Goal: Information Seeking & Learning: Learn about a topic

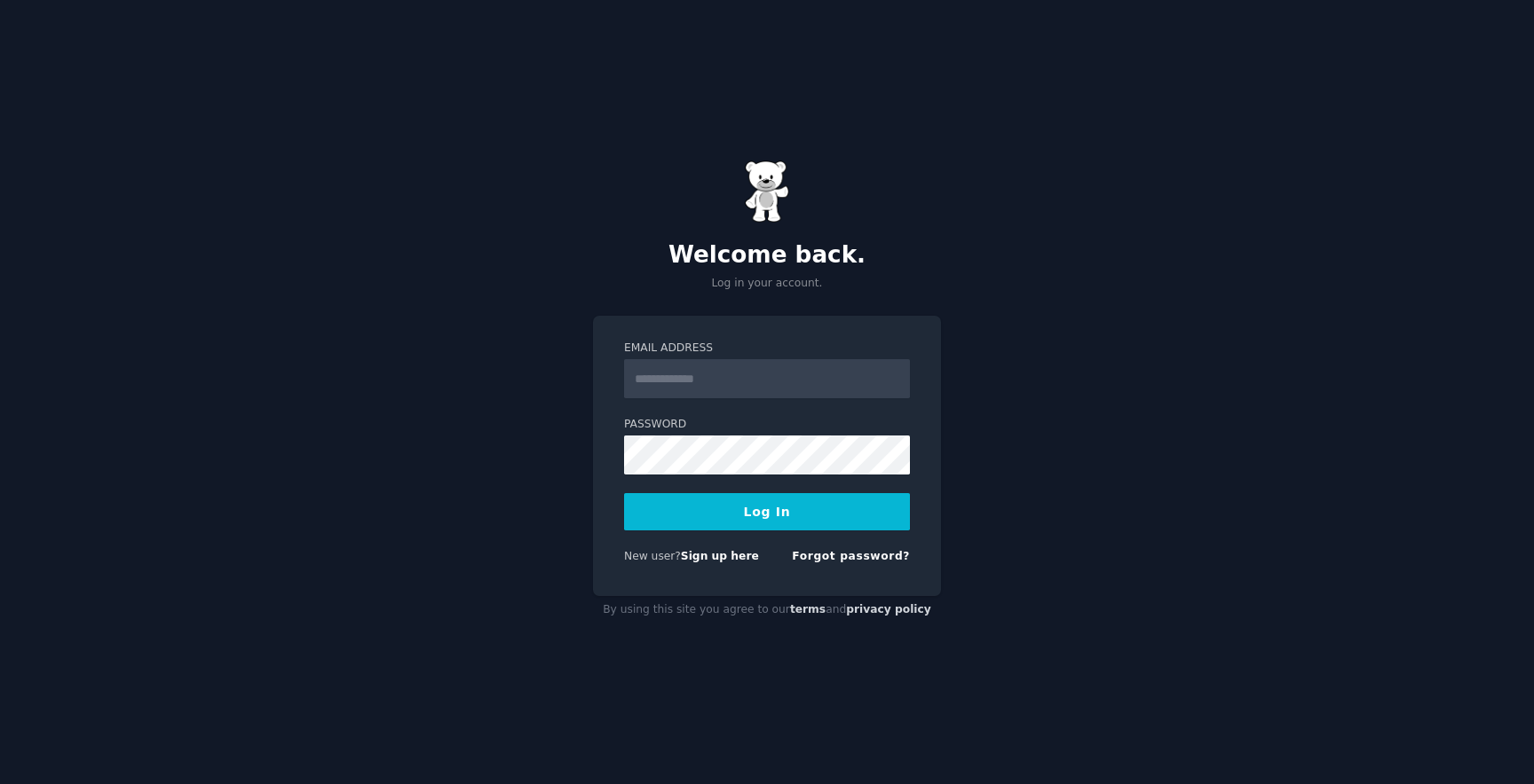
click at [706, 378] on input "Email Address" at bounding box center [767, 379] width 285 height 39
type input "**********"
click at [756, 519] on button "Log In" at bounding box center [767, 512] width 285 height 38
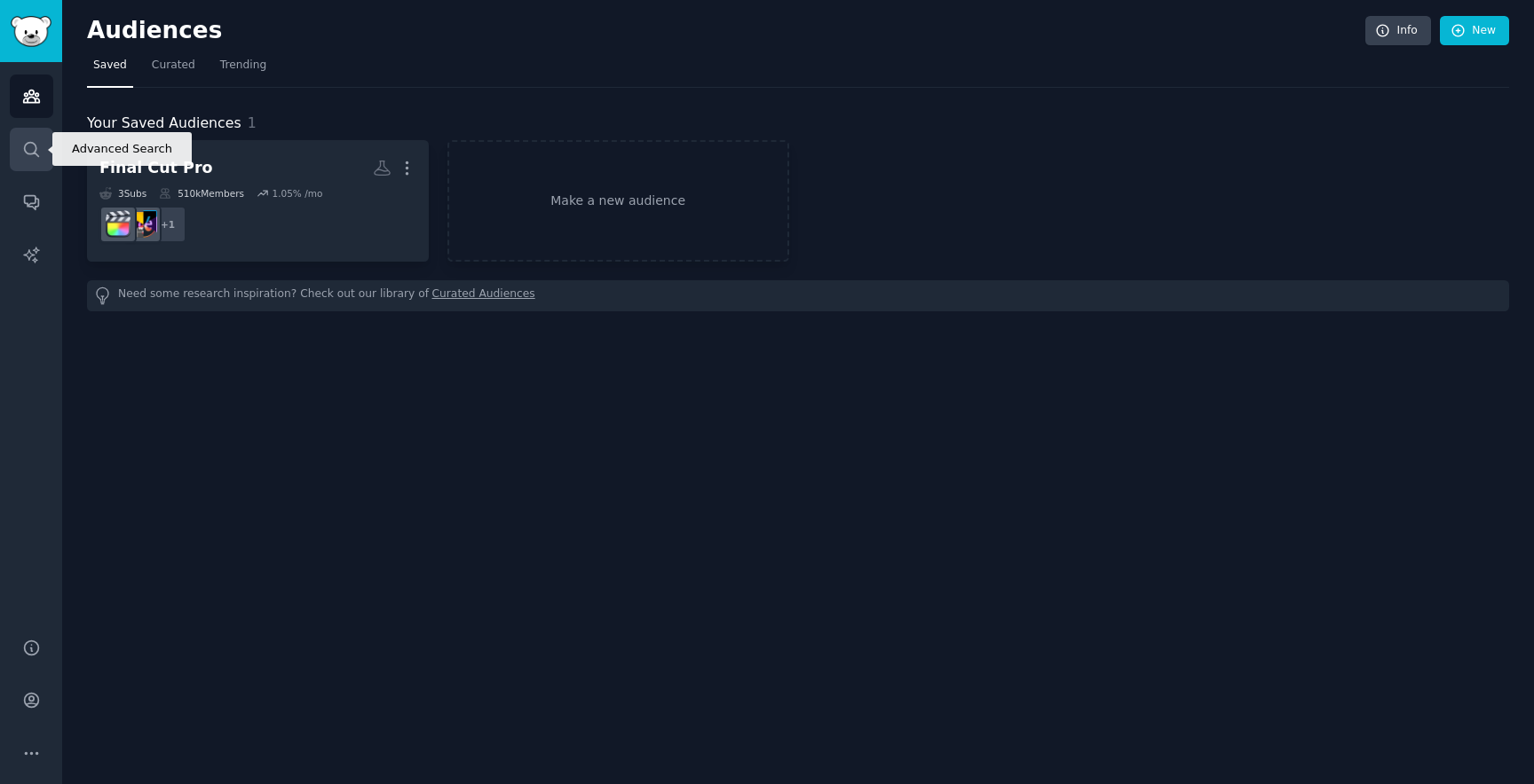
click at [23, 140] on icon "Sidebar" at bounding box center [31, 149] width 19 height 19
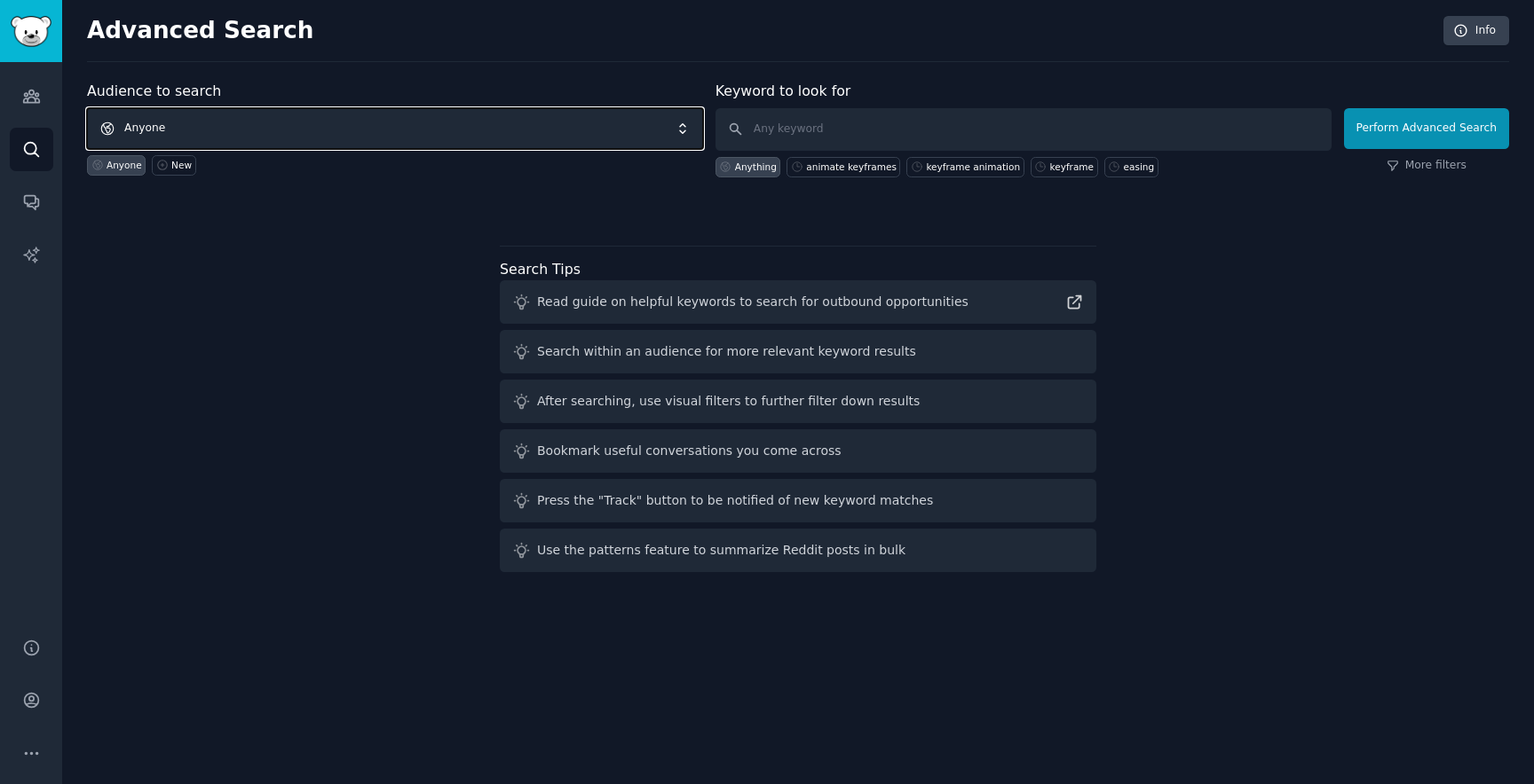
click at [296, 114] on span "Anyone" at bounding box center [395, 128] width 616 height 40
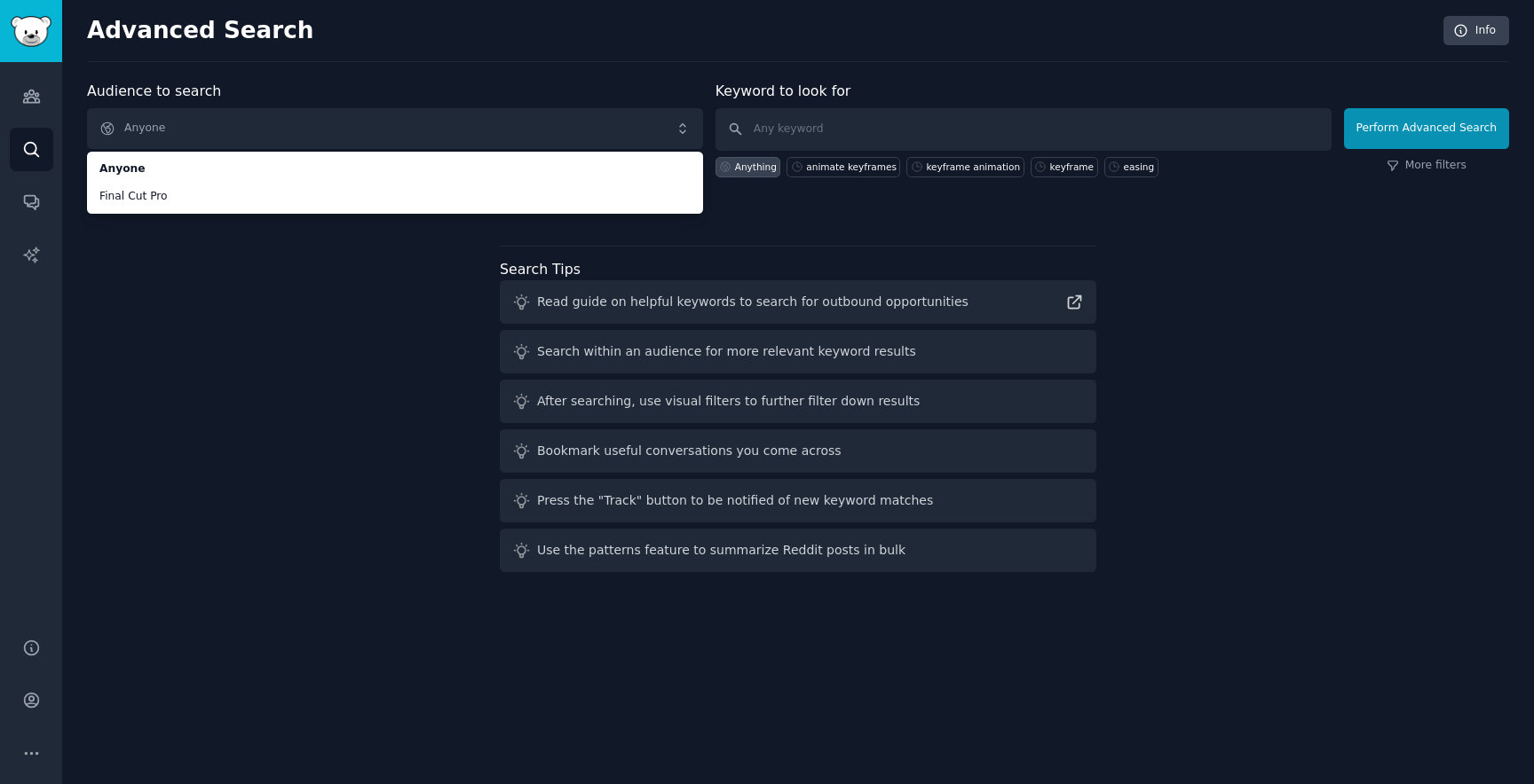
click at [284, 328] on div "Audience to search Anyone Anyone Final Cut Pro Anyone New Keyword to look for A…" at bounding box center [798, 330] width 1422 height 499
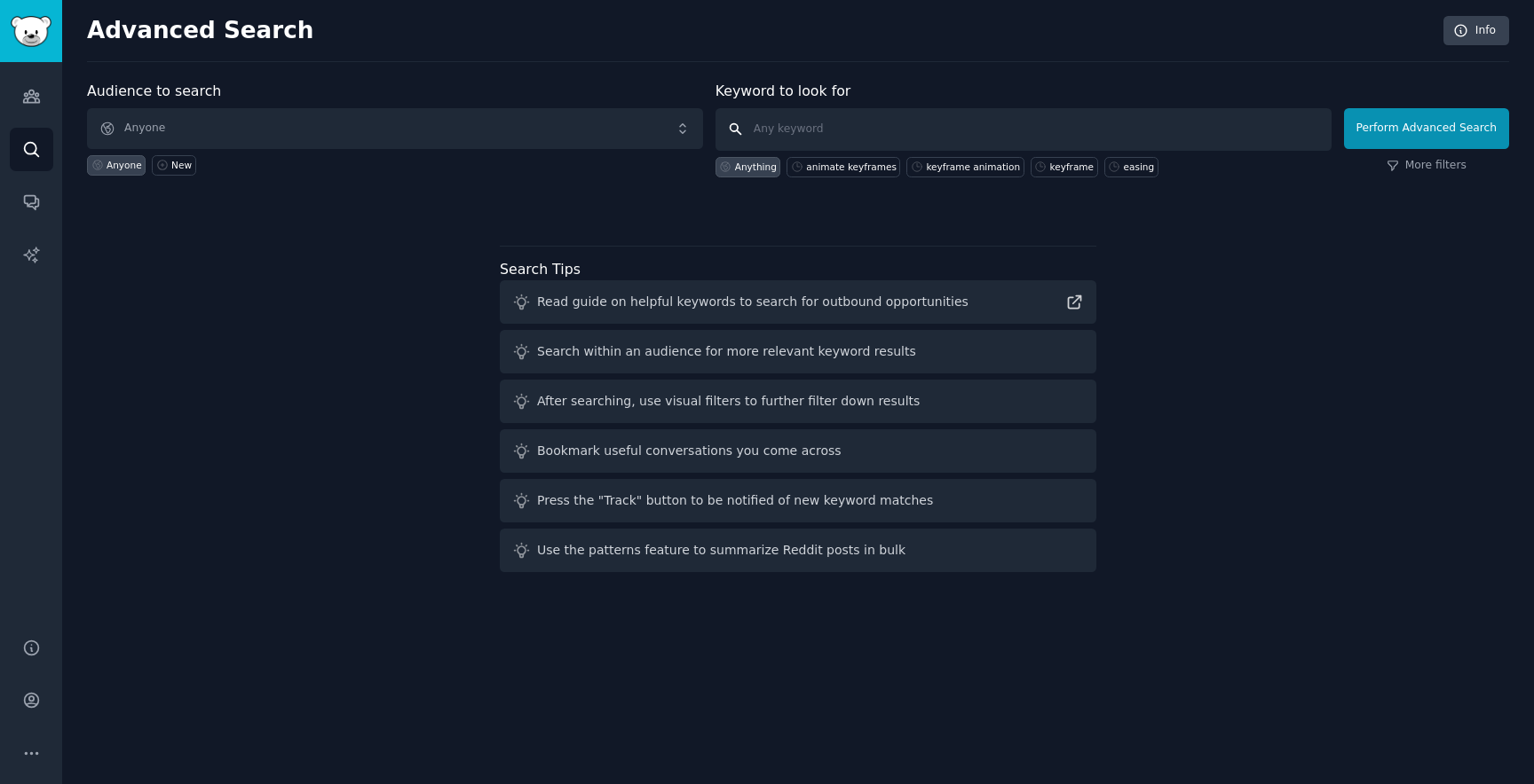
click at [780, 134] on input "text" at bounding box center [1023, 129] width 616 height 42
type input "magic switch"
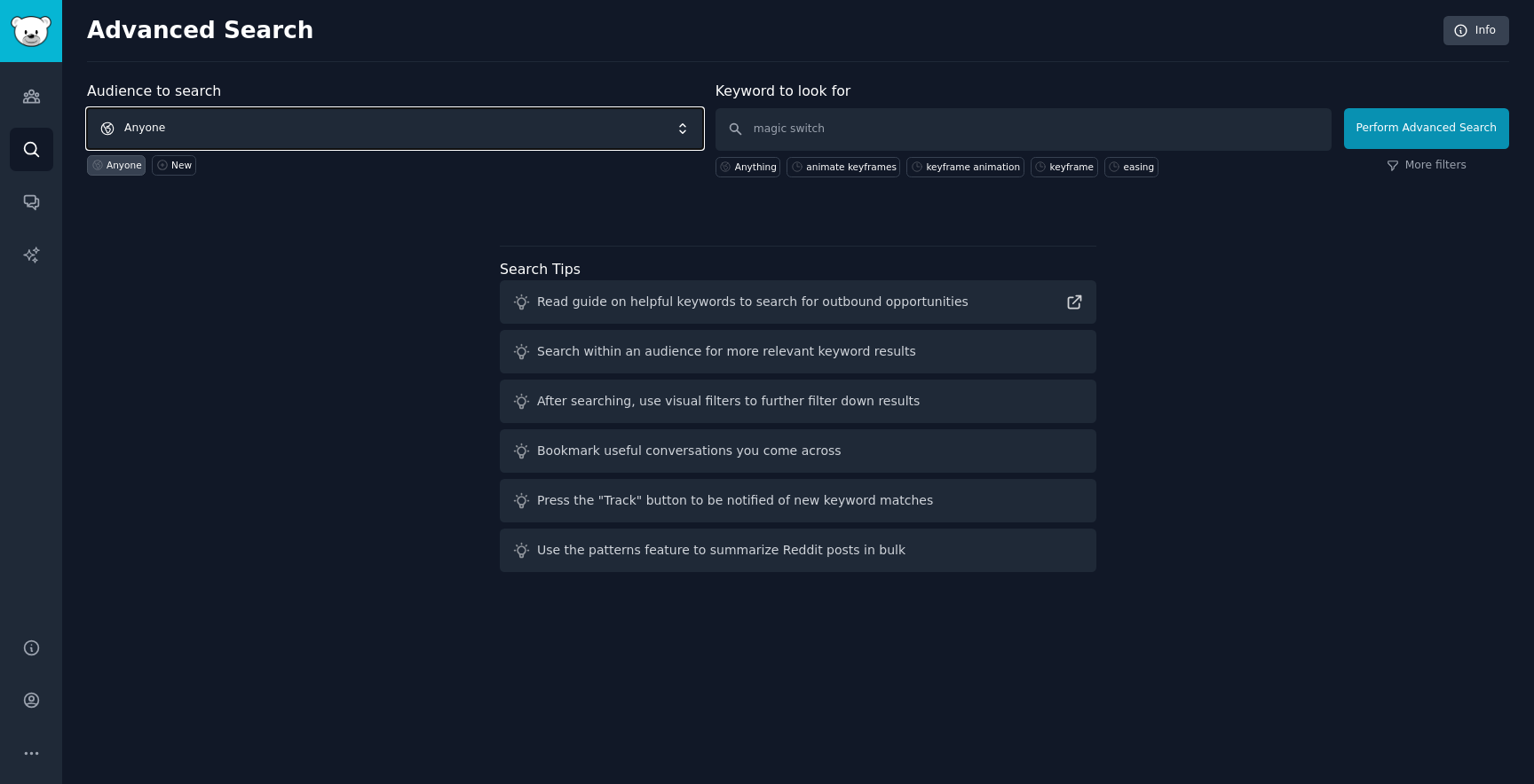
click at [182, 130] on span "Anyone" at bounding box center [395, 128] width 616 height 40
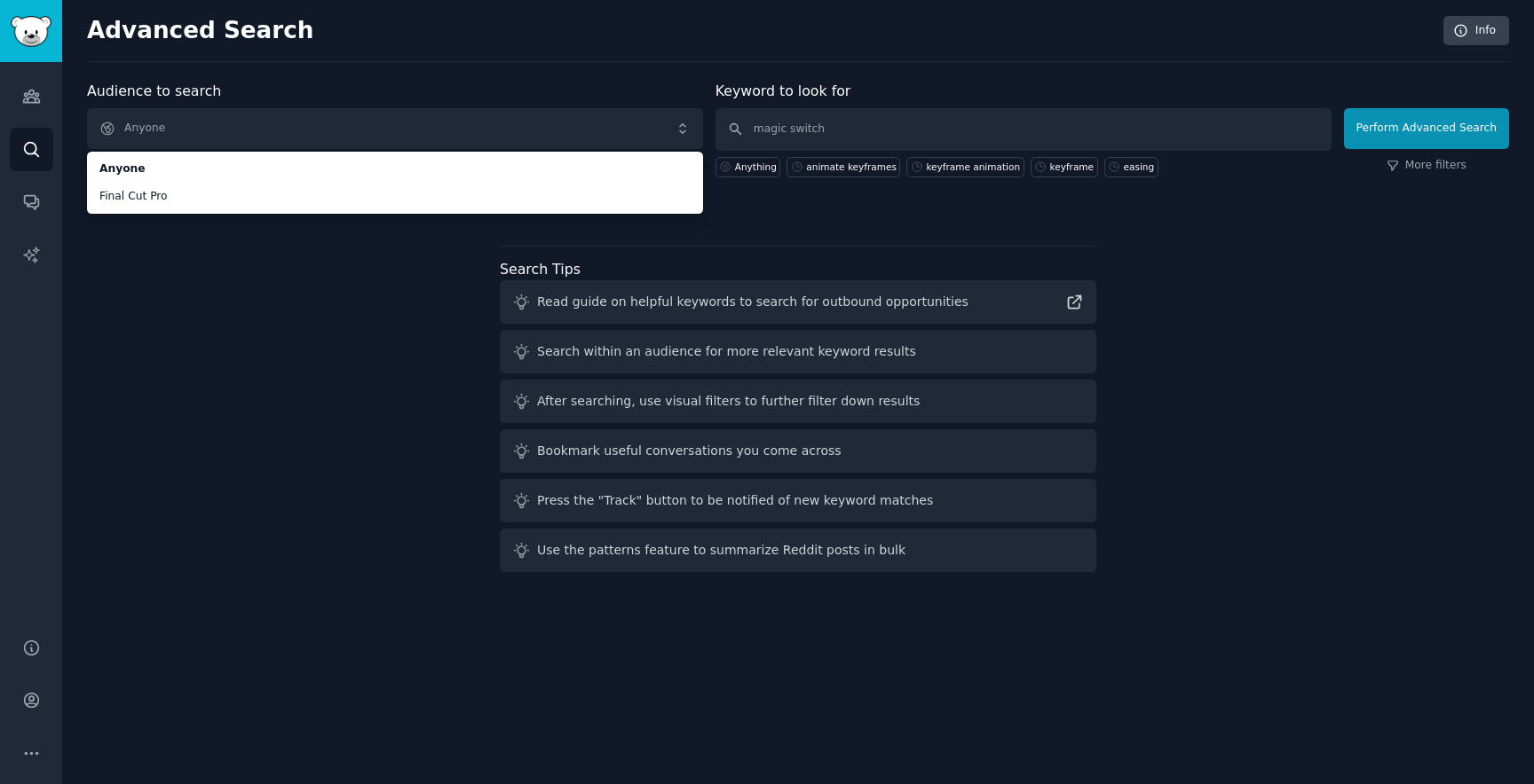
click at [192, 276] on div "Audience to search Anyone Anyone Final Cut Pro Anyone New Keyword to look for m…" at bounding box center [798, 330] width 1422 height 499
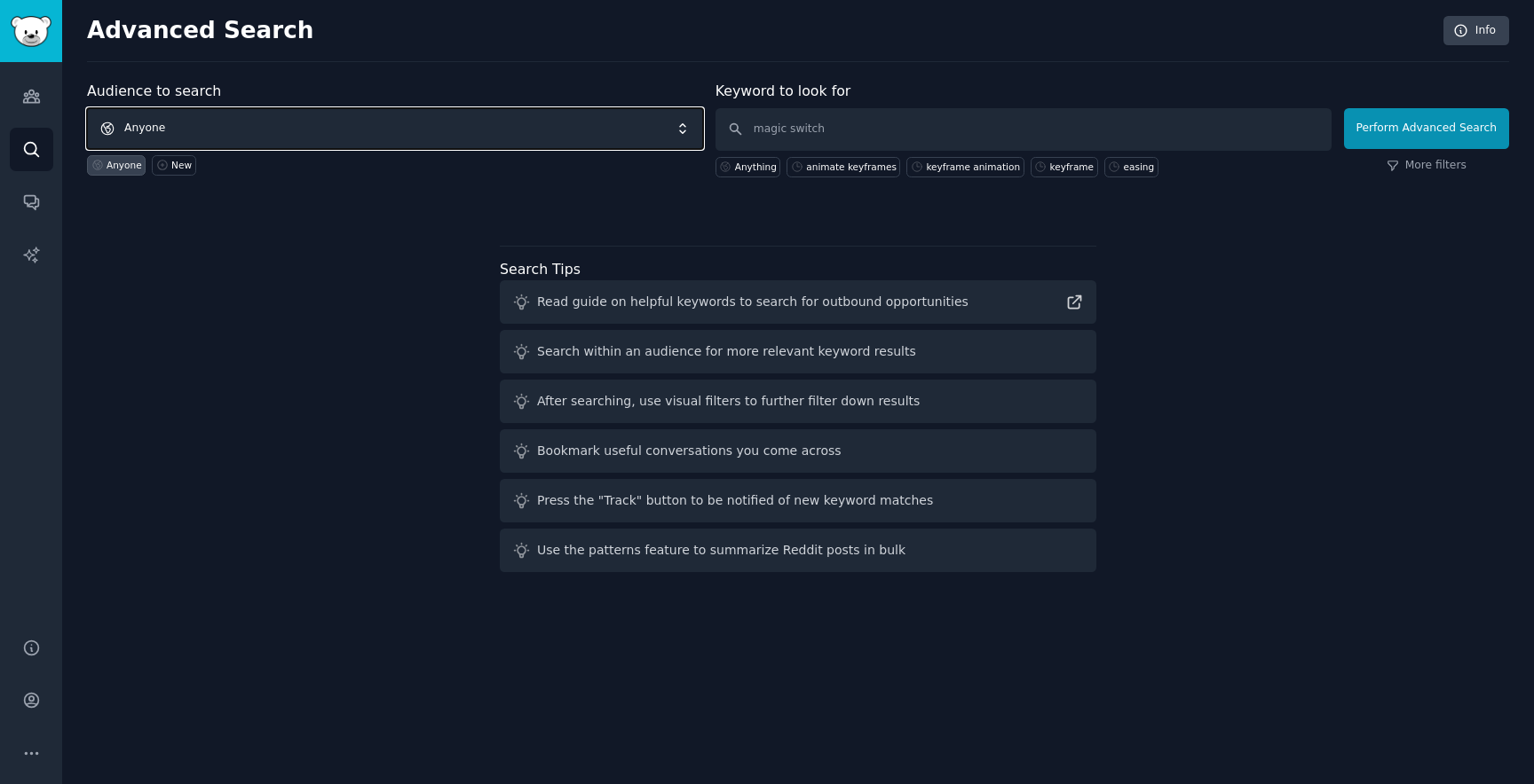
click at [151, 126] on span "Anyone" at bounding box center [395, 128] width 616 height 40
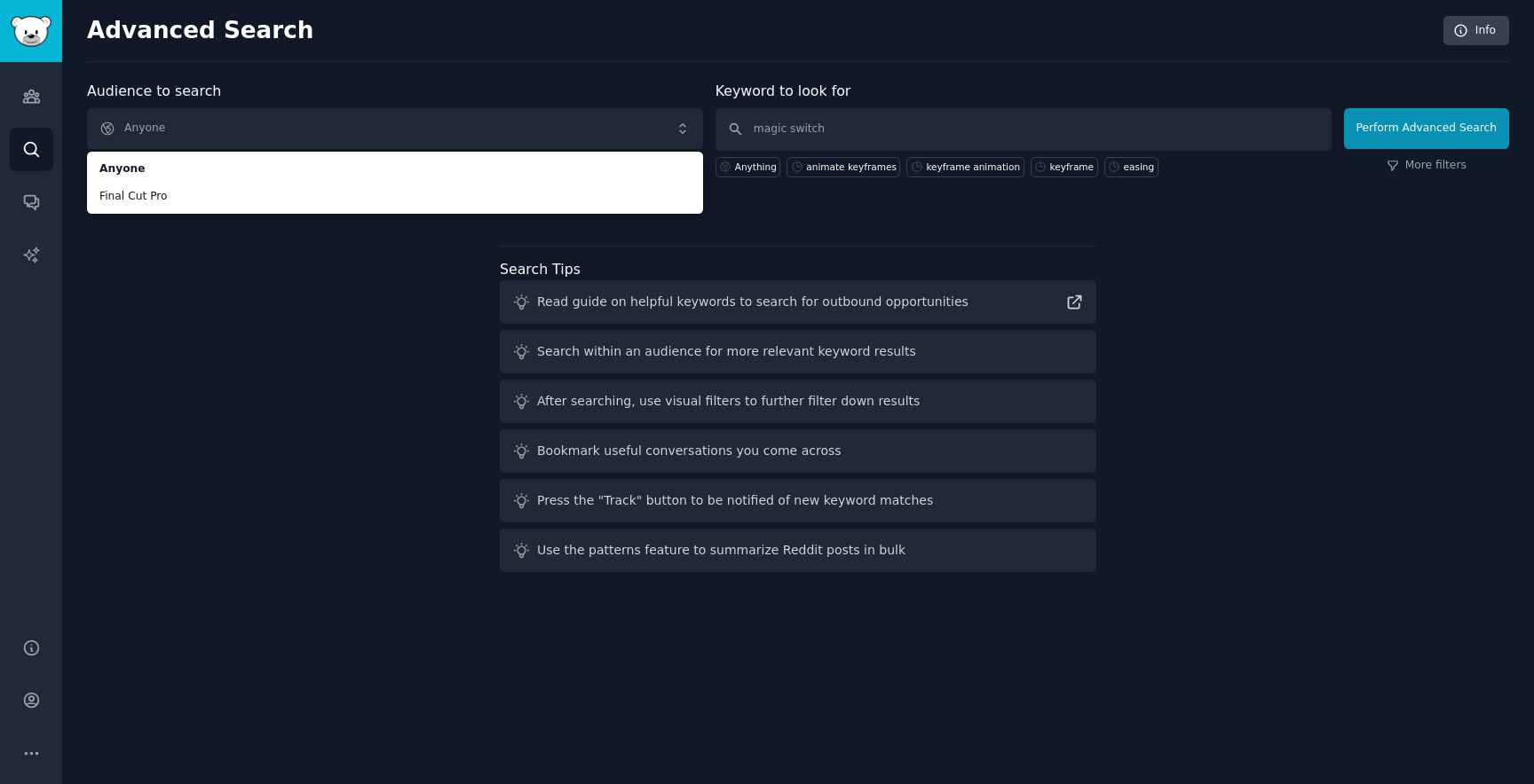
click at [170, 268] on div "Audience to search Anyone Anyone Final Cut Pro Anyone New Keyword to look for m…" at bounding box center [798, 330] width 1422 height 499
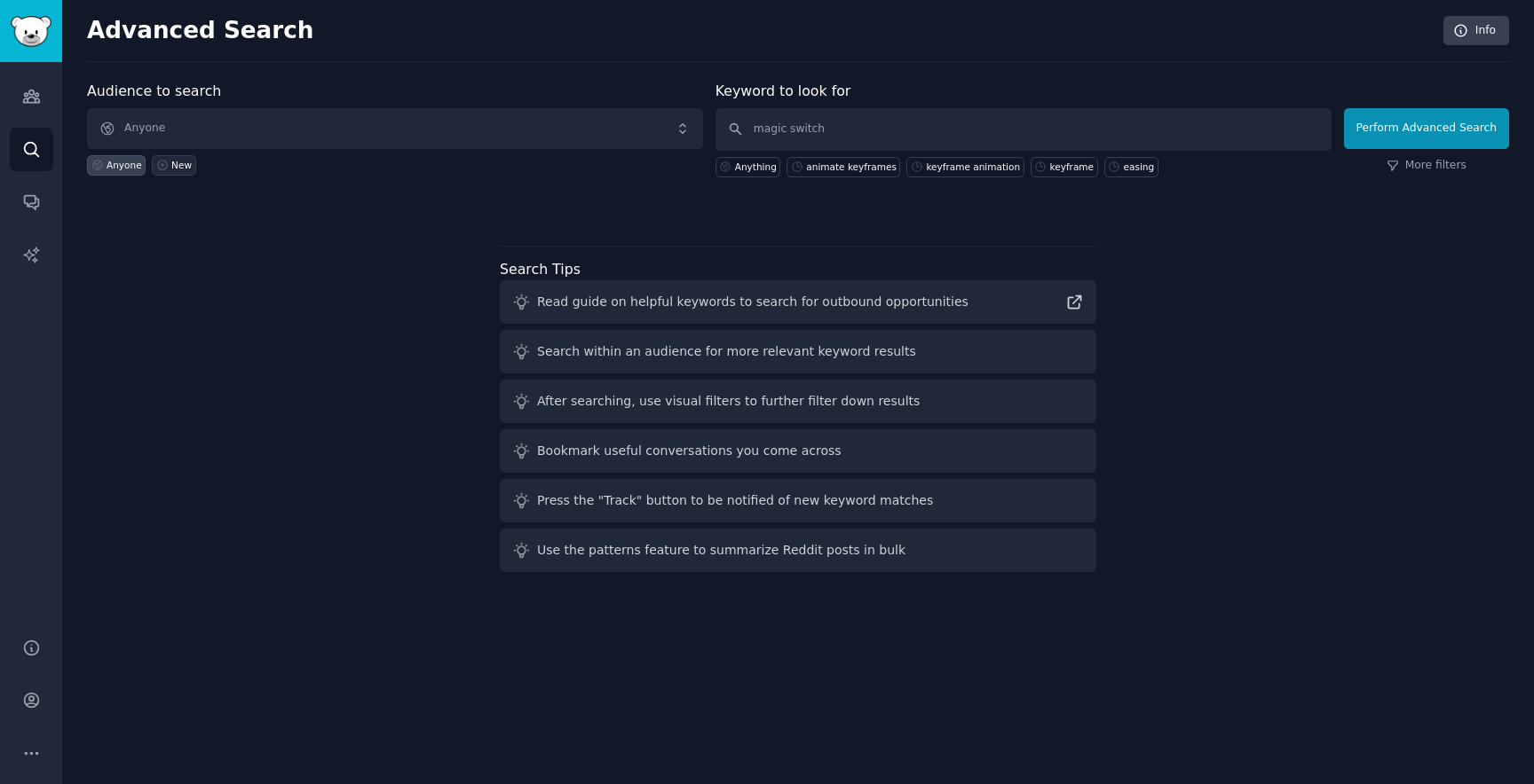
click at [166, 162] on icon at bounding box center [162, 165] width 13 height 13
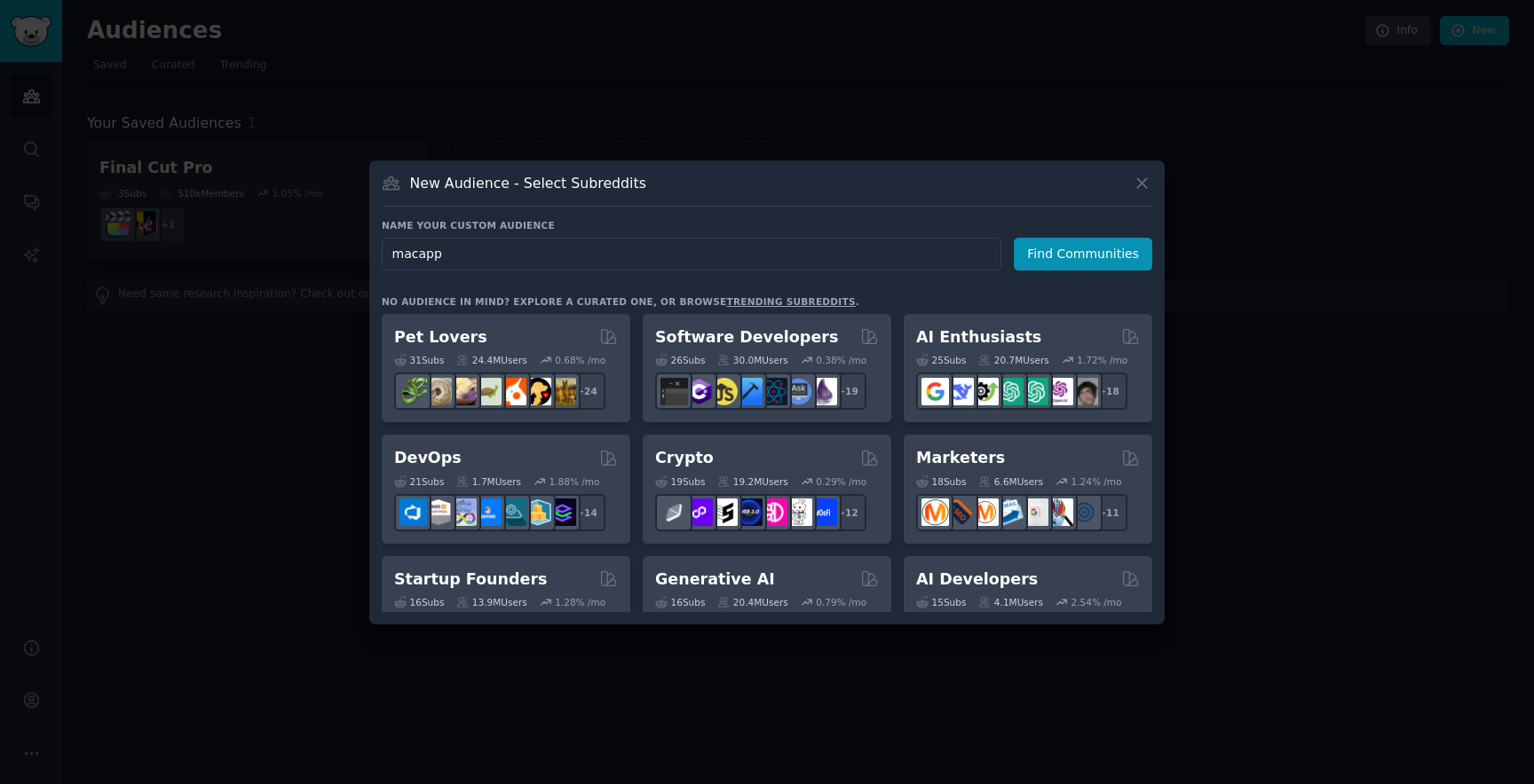
type input "macapps"
click at [1065, 260] on button "Find Communities" at bounding box center [1083, 254] width 138 height 33
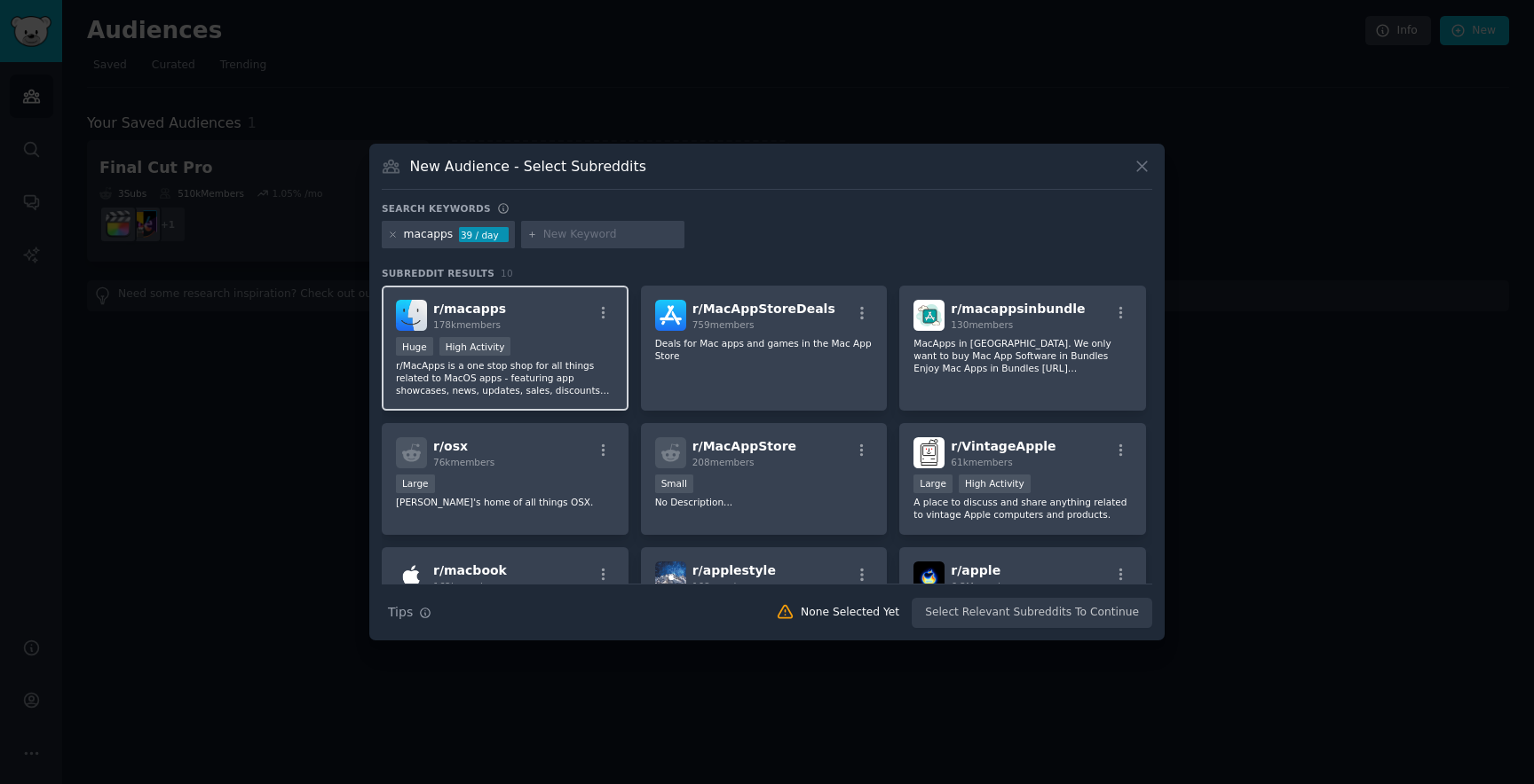
click at [531, 361] on p "r/MacApps is a one stop shop for all things related to MacOS apps - featuring a…" at bounding box center [505, 378] width 218 height 38
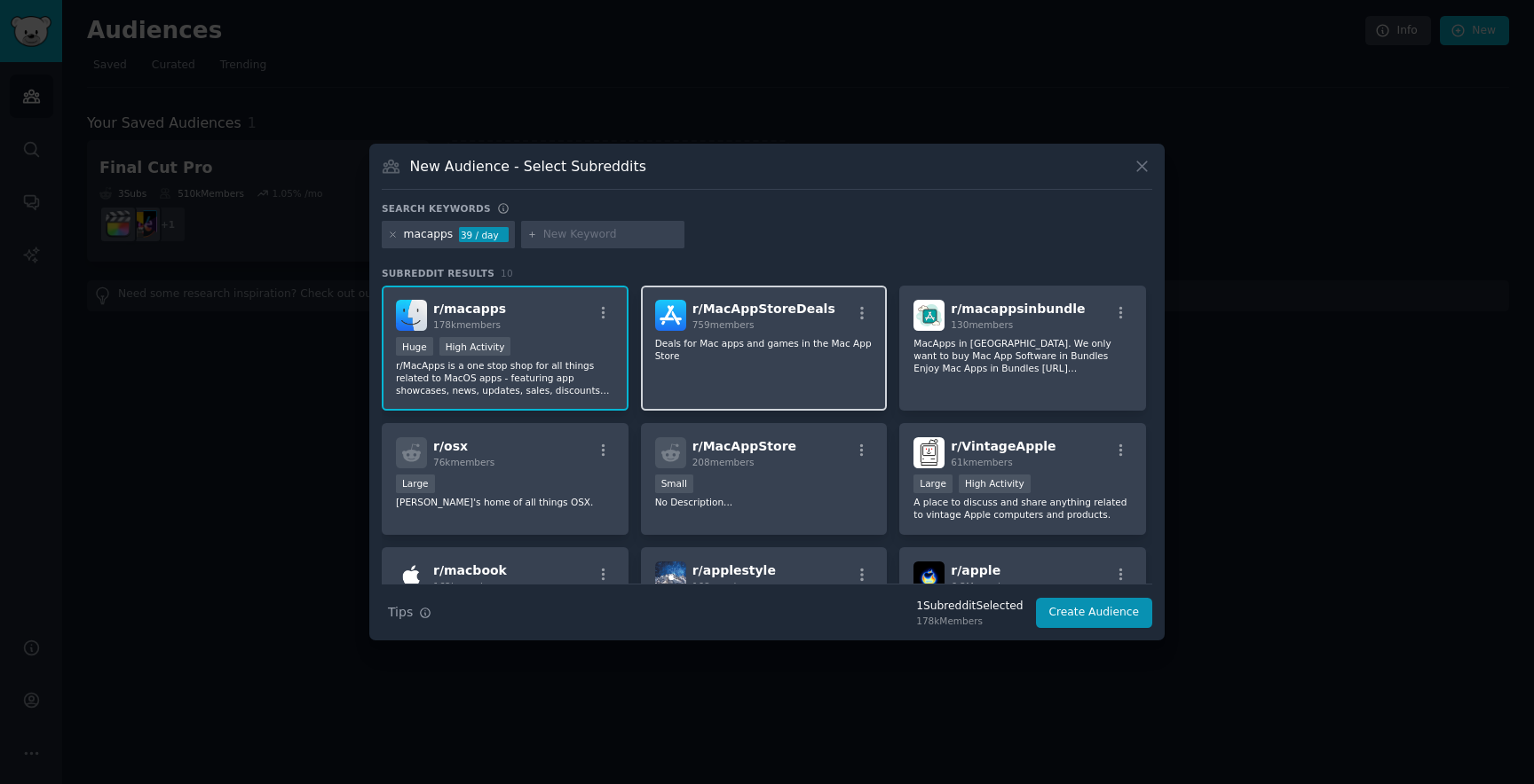
click at [751, 360] on p "Deals for Mac apps and games in the Mac App Store" at bounding box center [764, 349] width 218 height 25
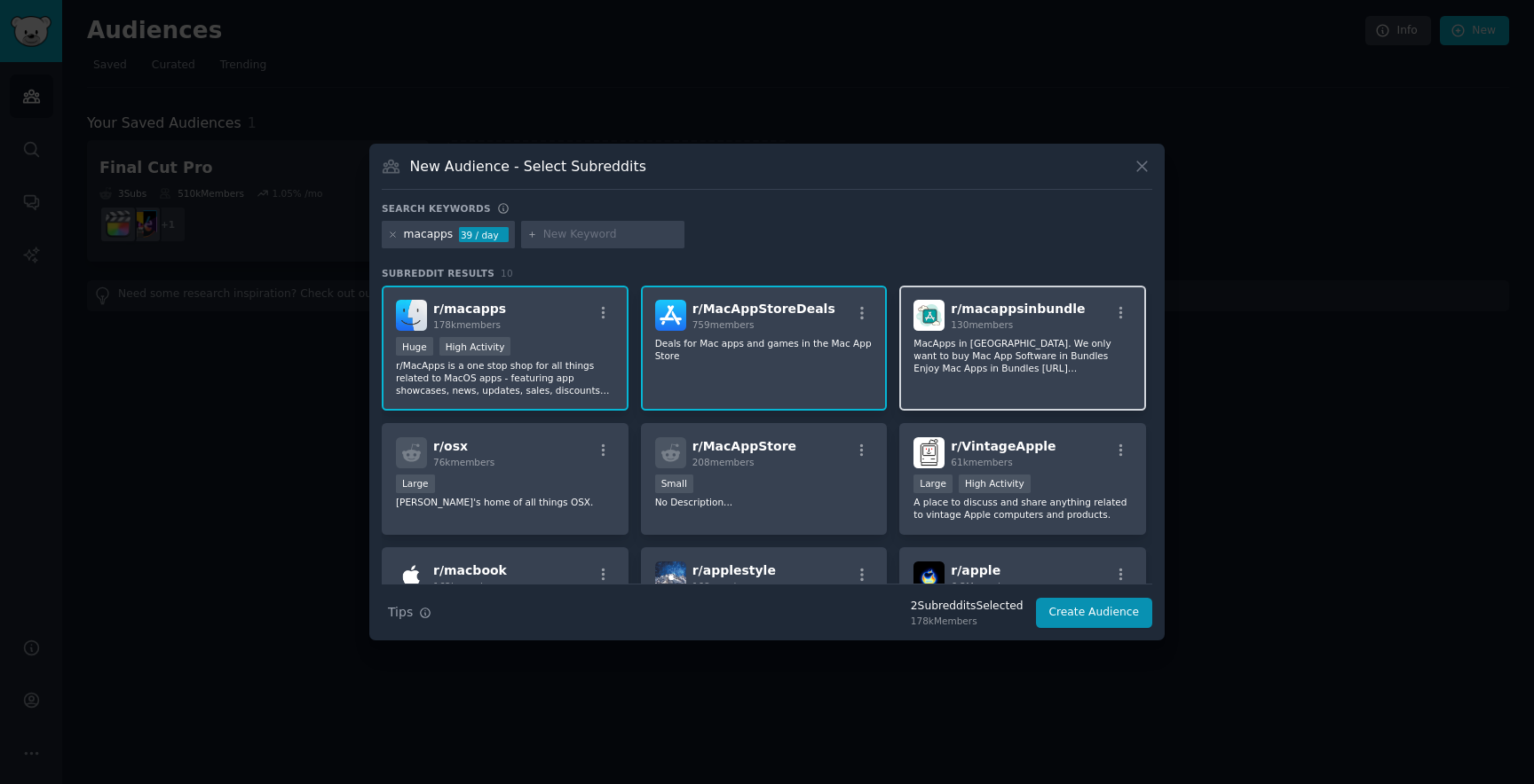
click at [1040, 346] on p "MacApps in Bundle. We only want to buy Mac App Software in Bundles Enjoy Mac Ap…" at bounding box center [1022, 355] width 218 height 38
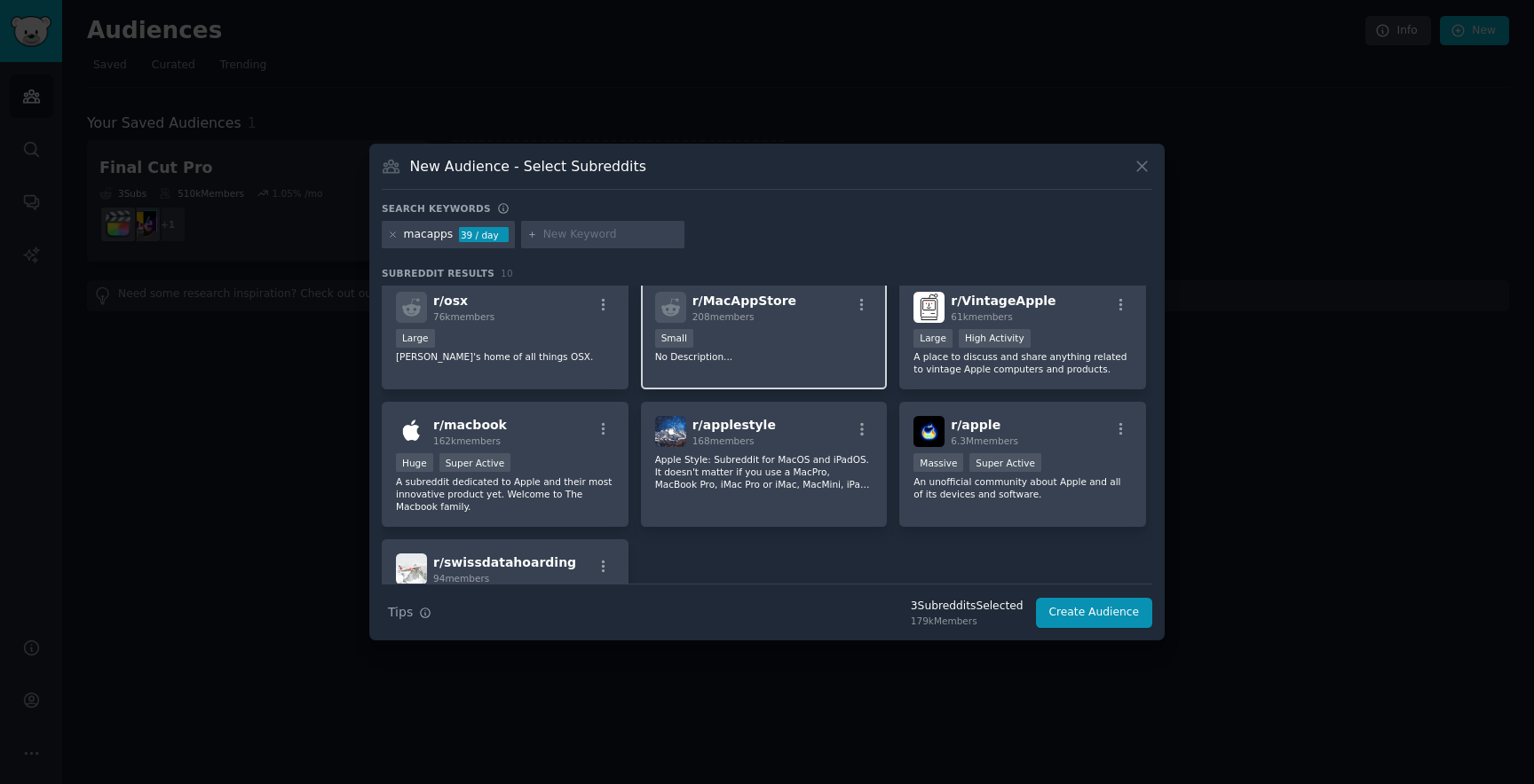
scroll to position [162, 0]
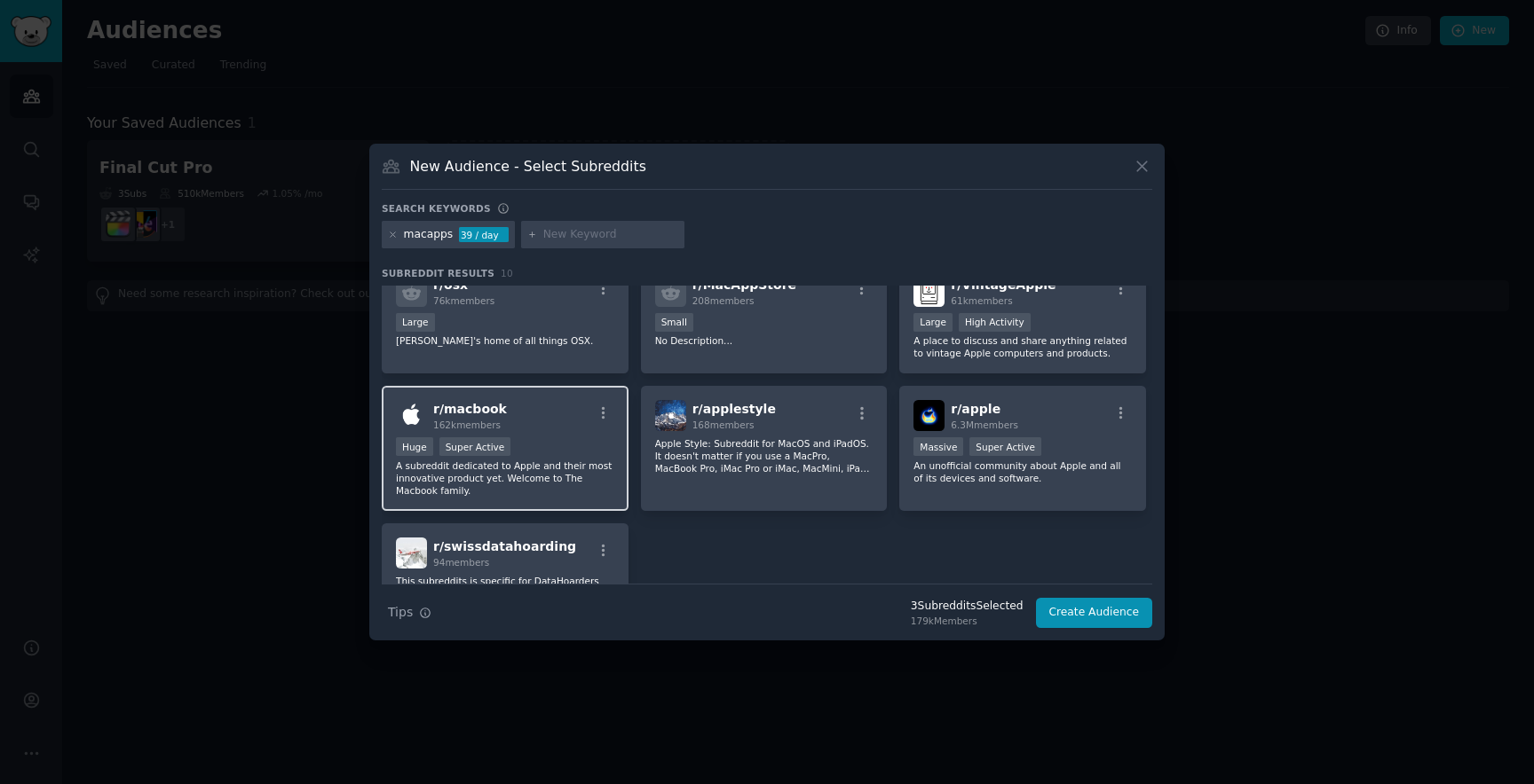
click at [559, 440] on div "Huge Super Active" at bounding box center [505, 448] width 218 height 22
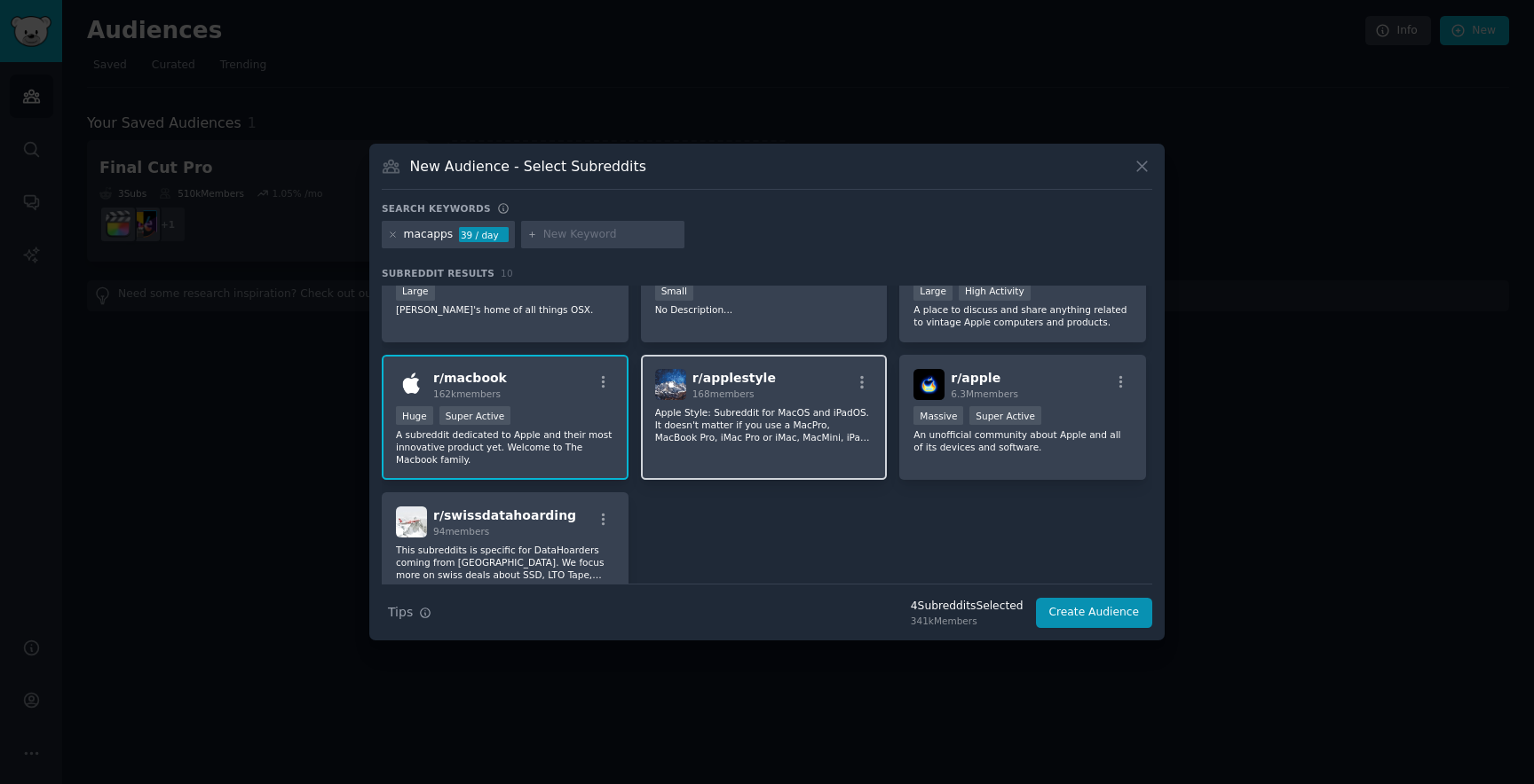
scroll to position [205, 0]
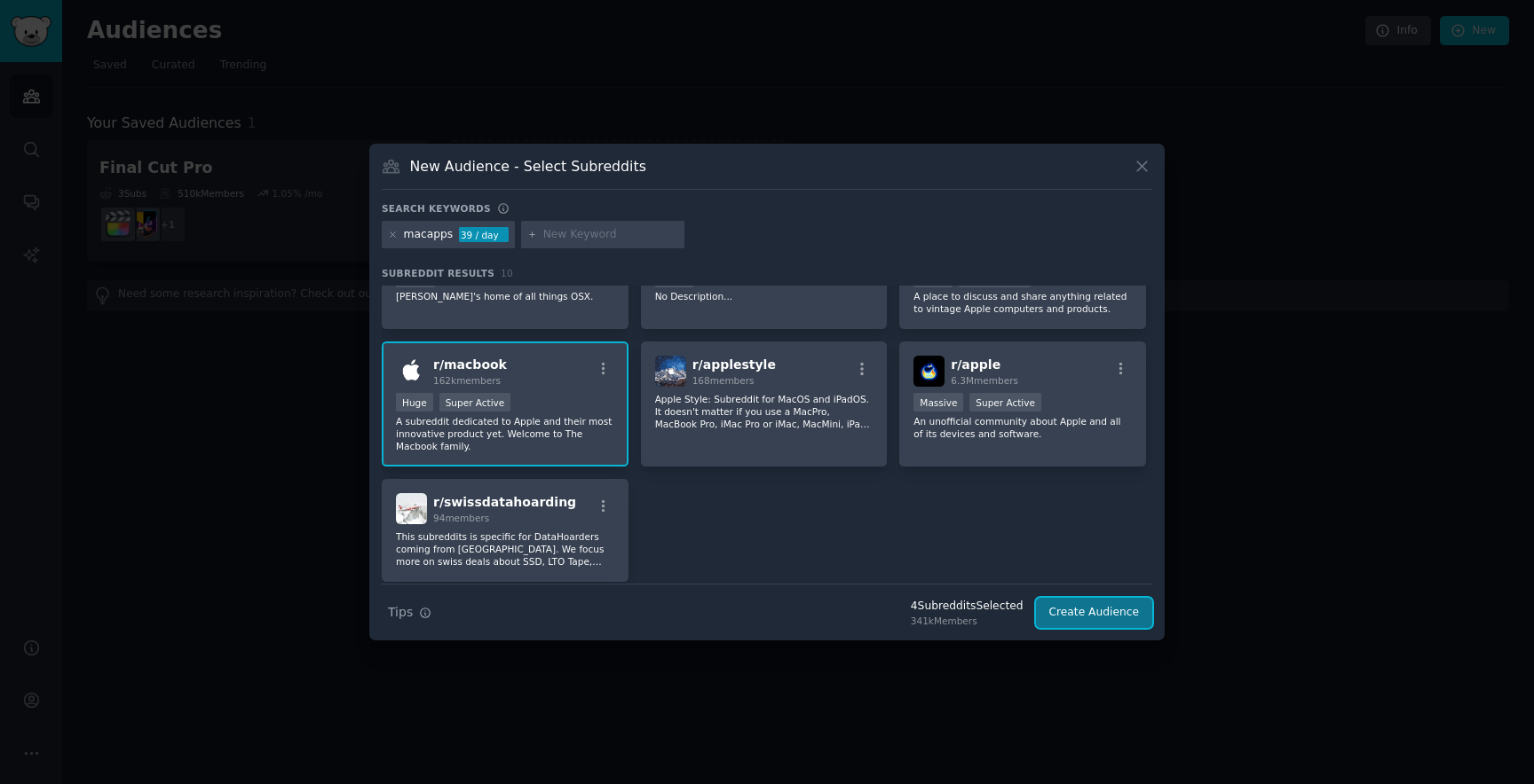
click at [1076, 617] on button "Create Audience" at bounding box center [1094, 613] width 118 height 31
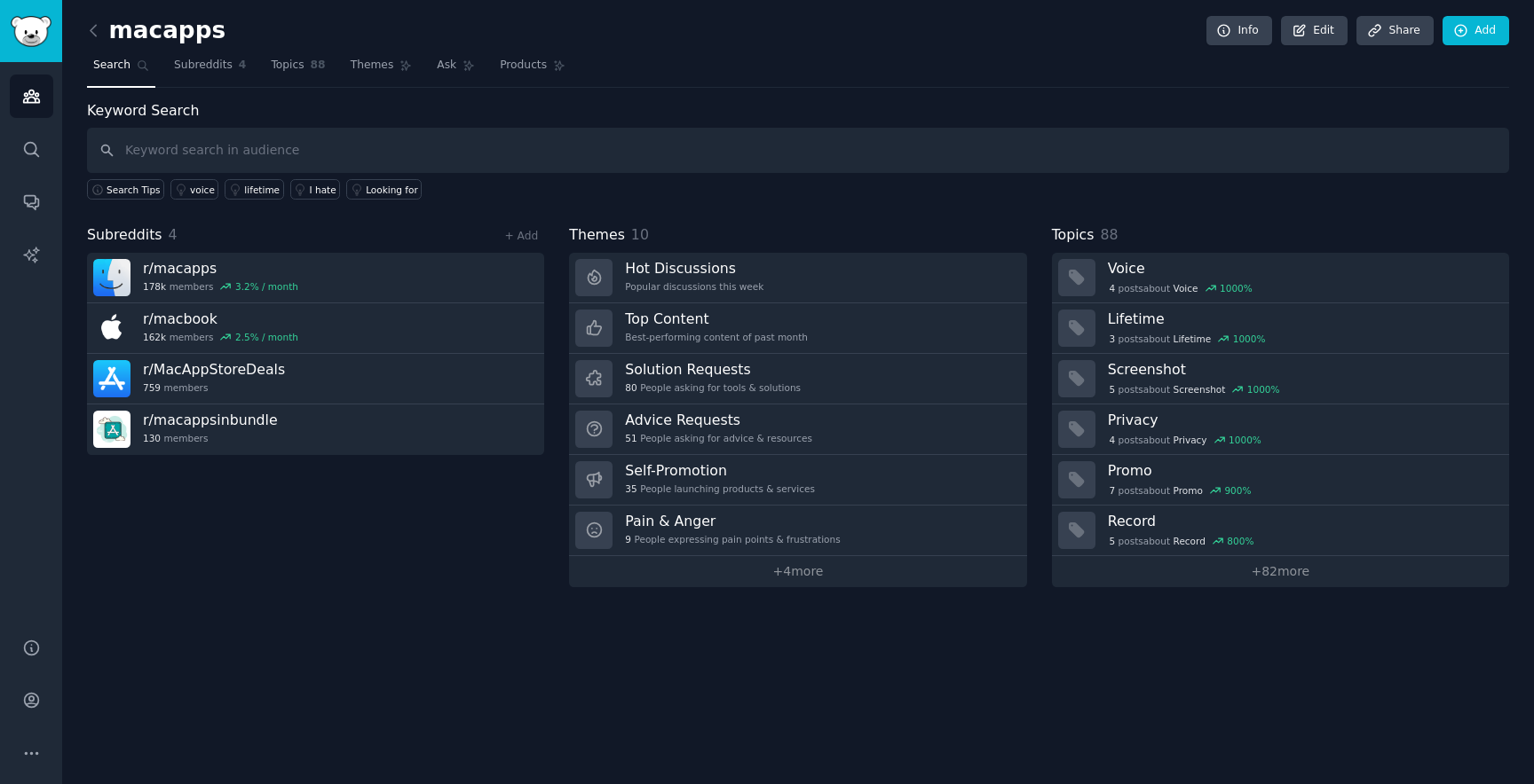
click at [191, 156] on input "text" at bounding box center [798, 150] width 1422 height 45
type input "magic switch"
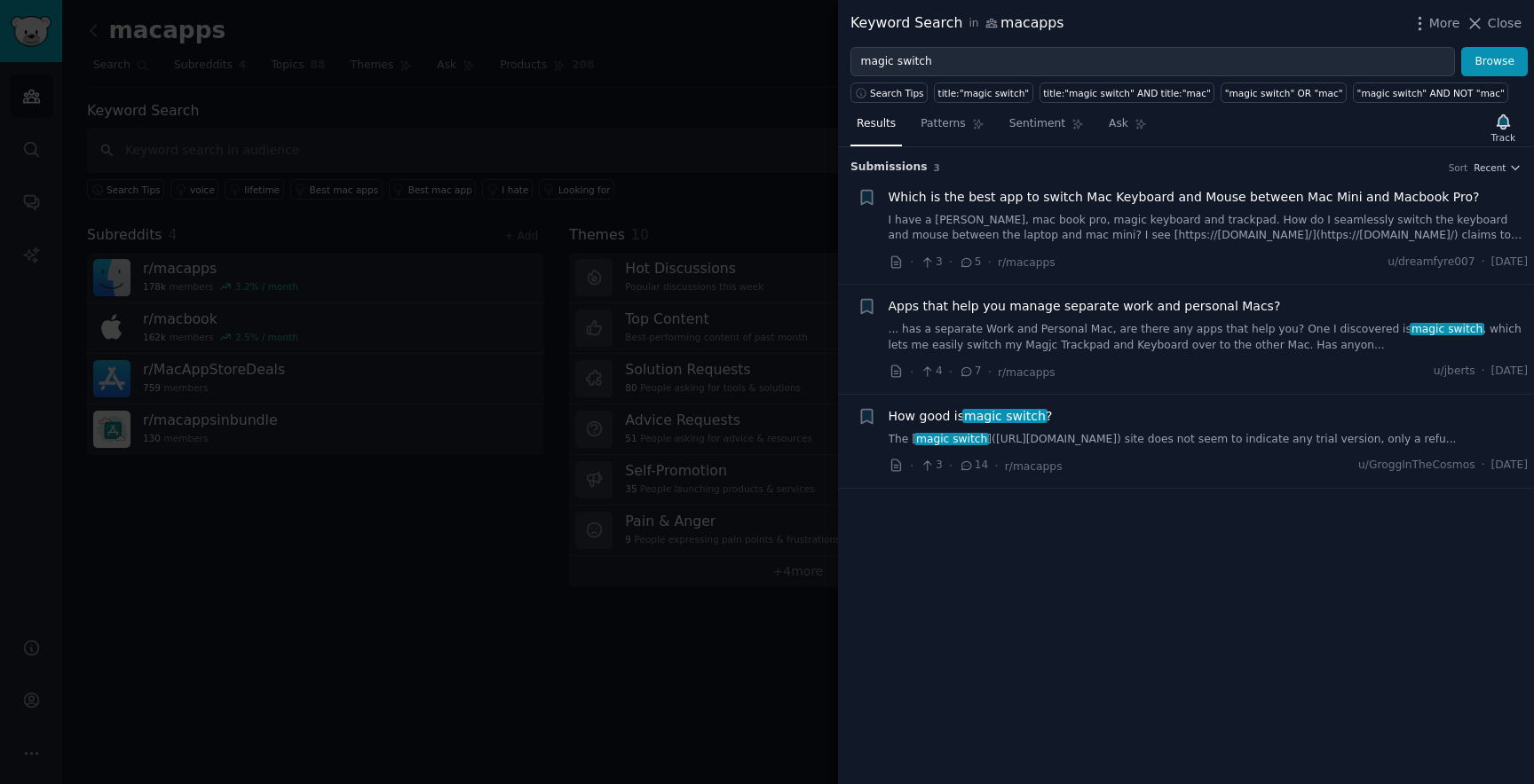
click at [1084, 221] on link "I have a mac min, mac book pro, magic keyboard and trackpad. How do I seamlessl…" at bounding box center [1208, 228] width 640 height 31
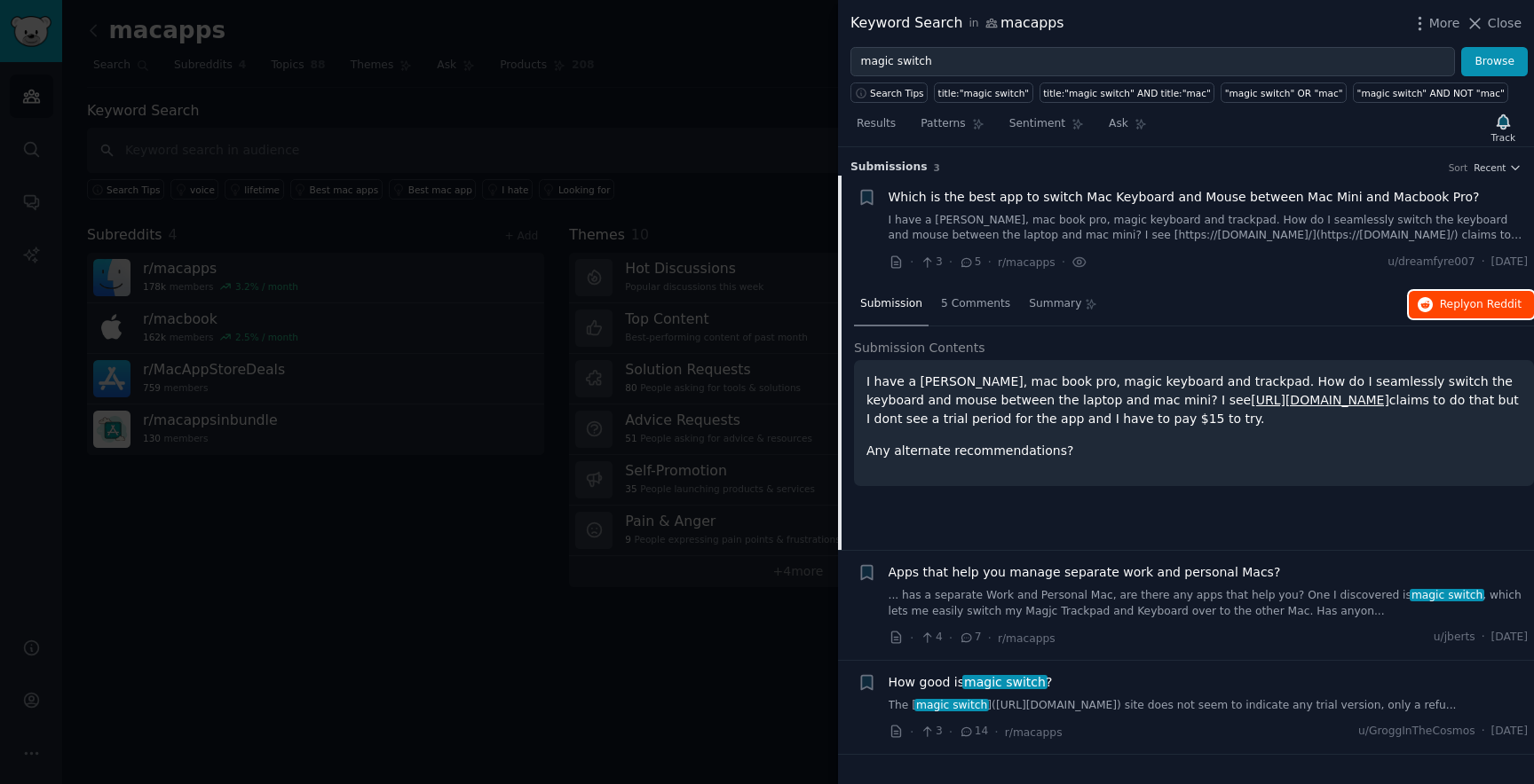
click at [1458, 304] on span "Reply on Reddit" at bounding box center [1480, 305] width 82 height 16
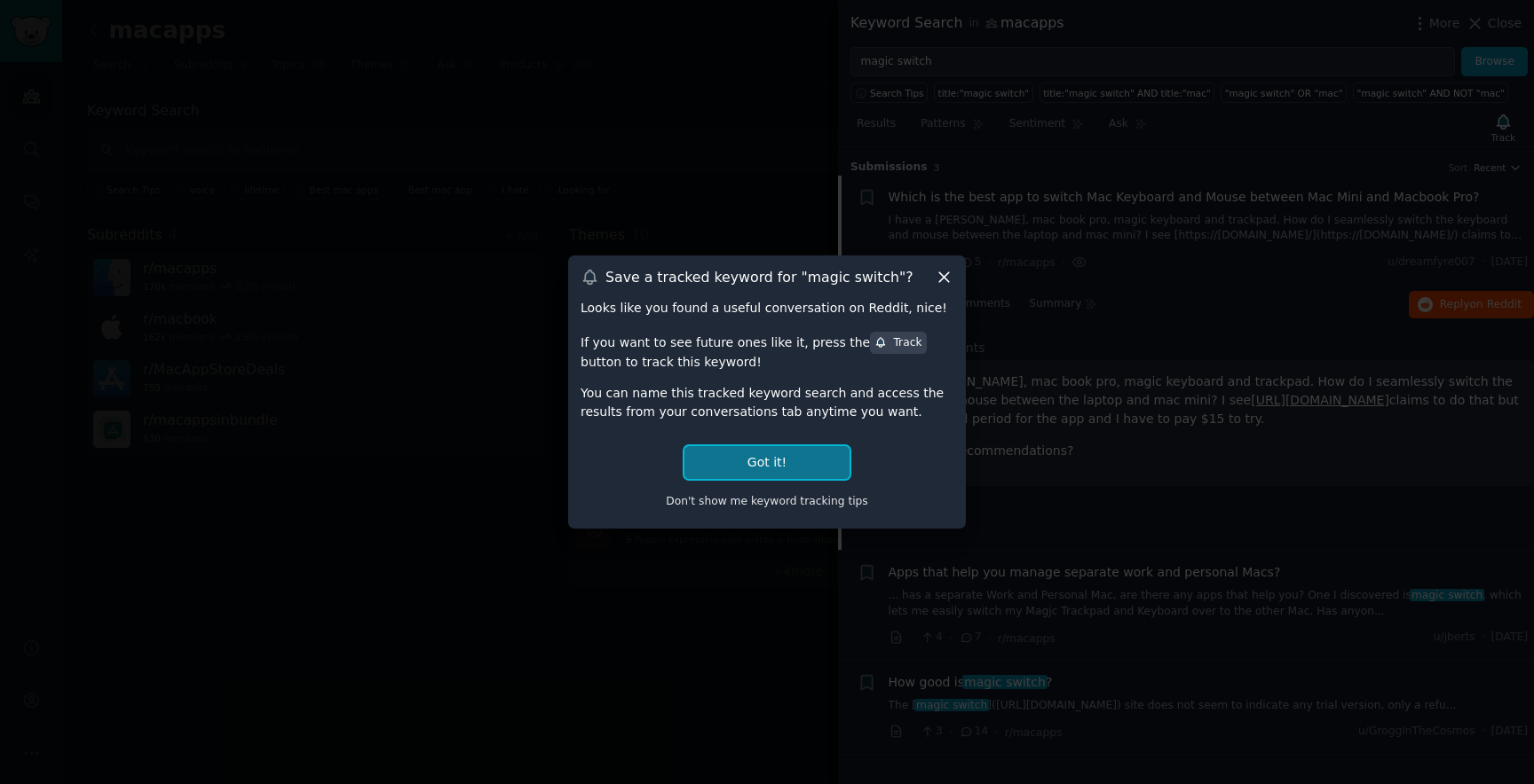
click at [778, 460] on button "Got it!" at bounding box center [767, 462] width 165 height 33
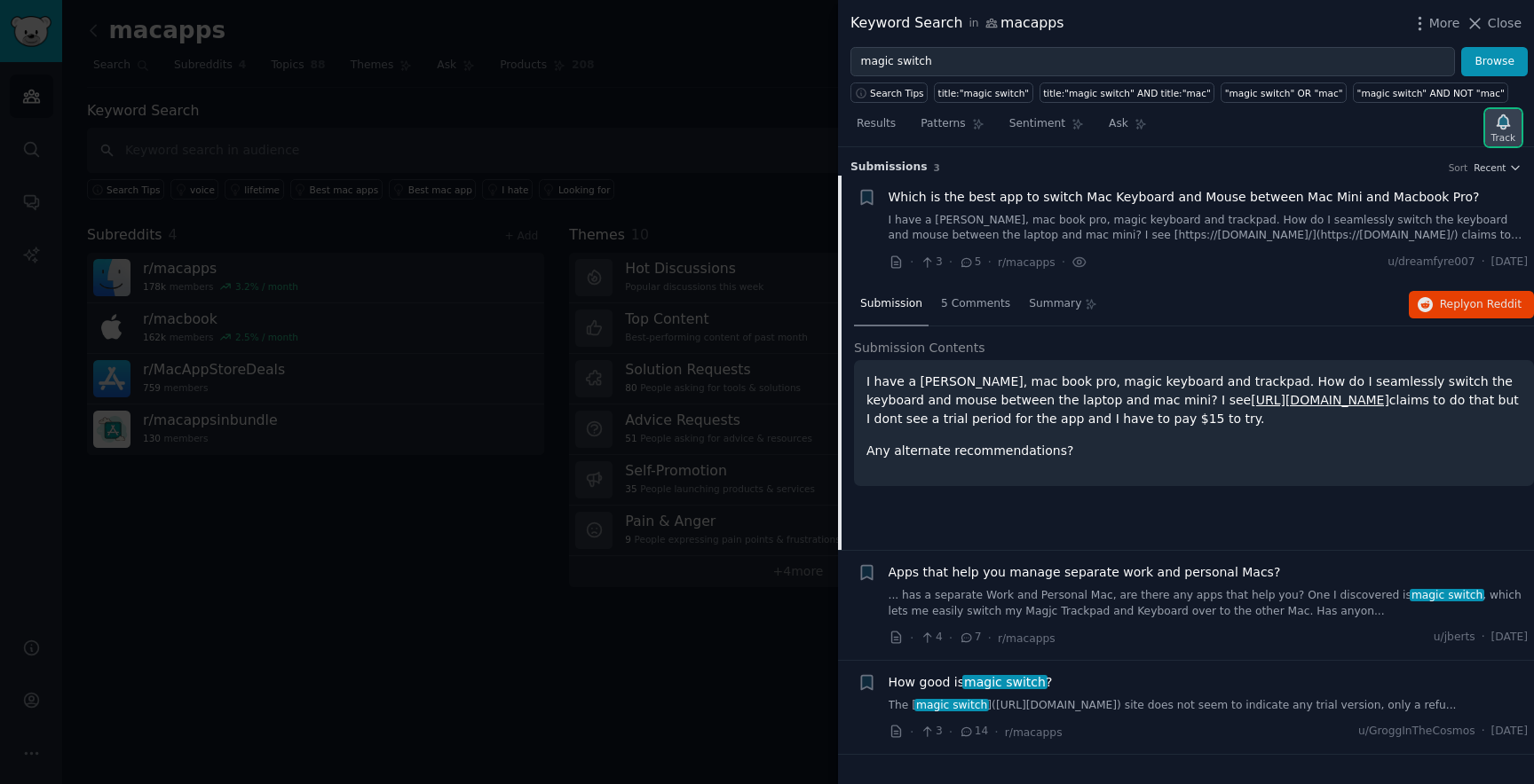
click at [1492, 133] on div "Track" at bounding box center [1503, 137] width 24 height 13
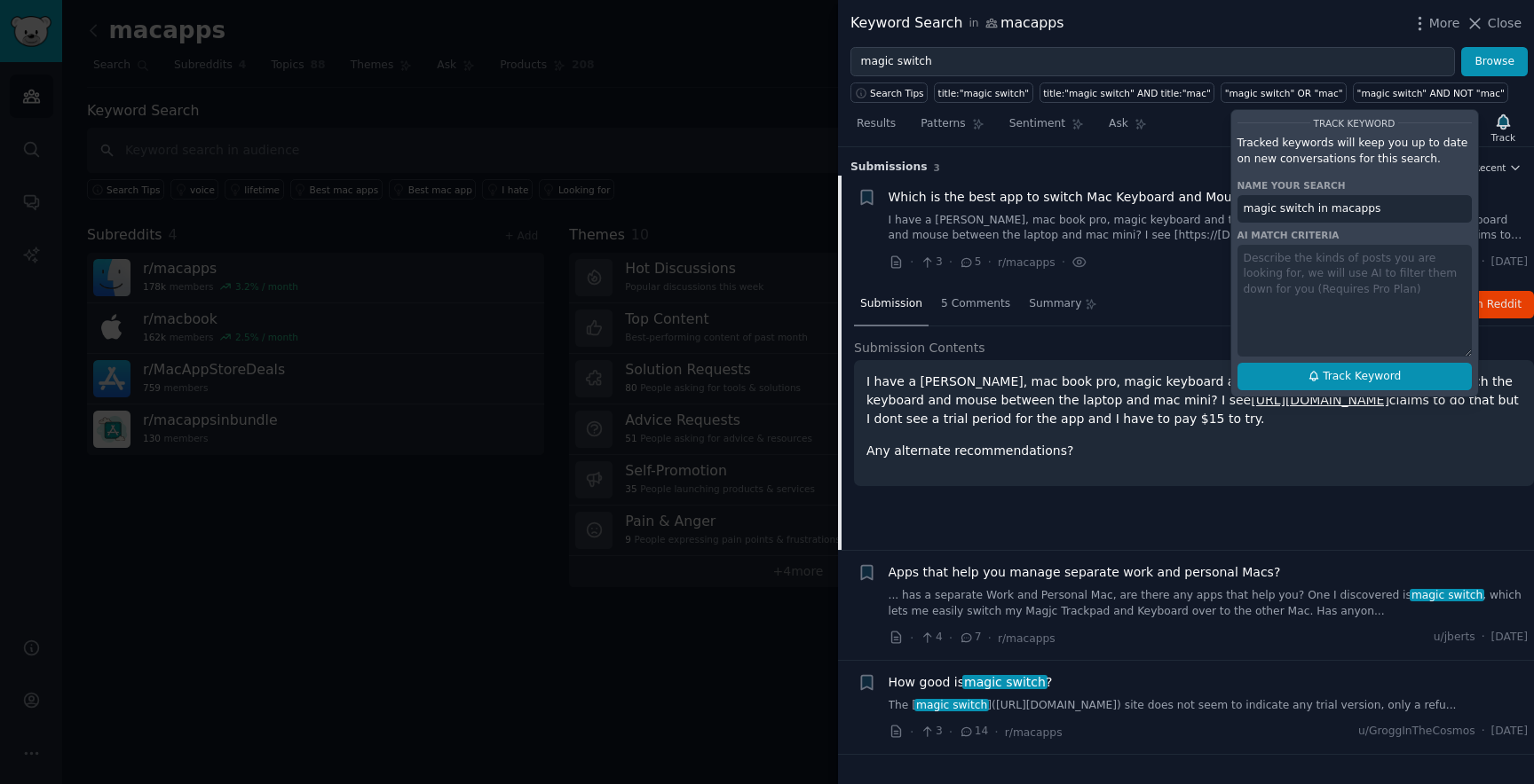
click at [1323, 377] on span "Track Keyword" at bounding box center [1361, 377] width 78 height 16
type input "magic switch in macapps"
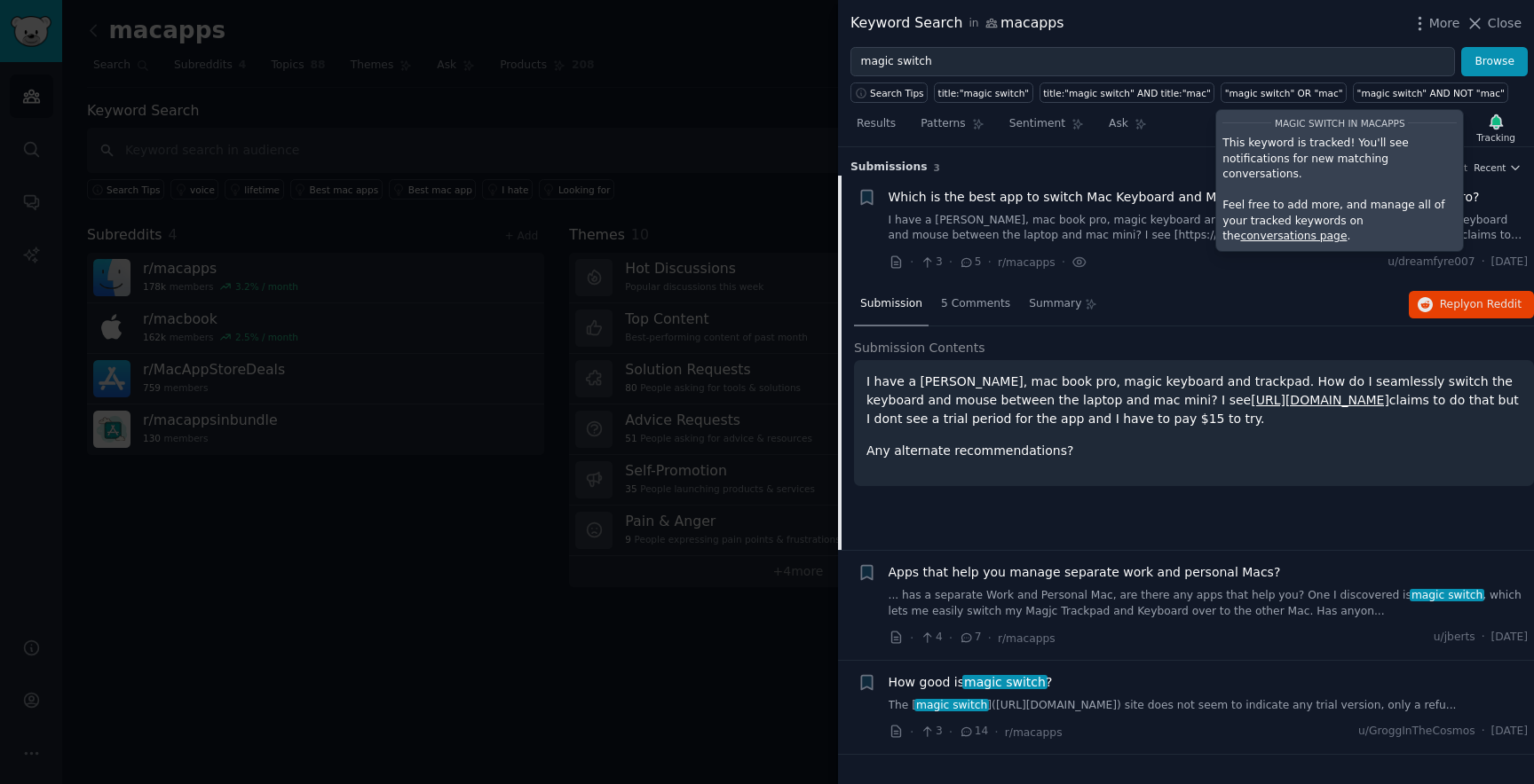
click at [1515, 94] on div "Search Tips title:"magic switch" title:"magic switch" AND title:"mac" "magic sw…" at bounding box center [1185, 89] width 695 height 27
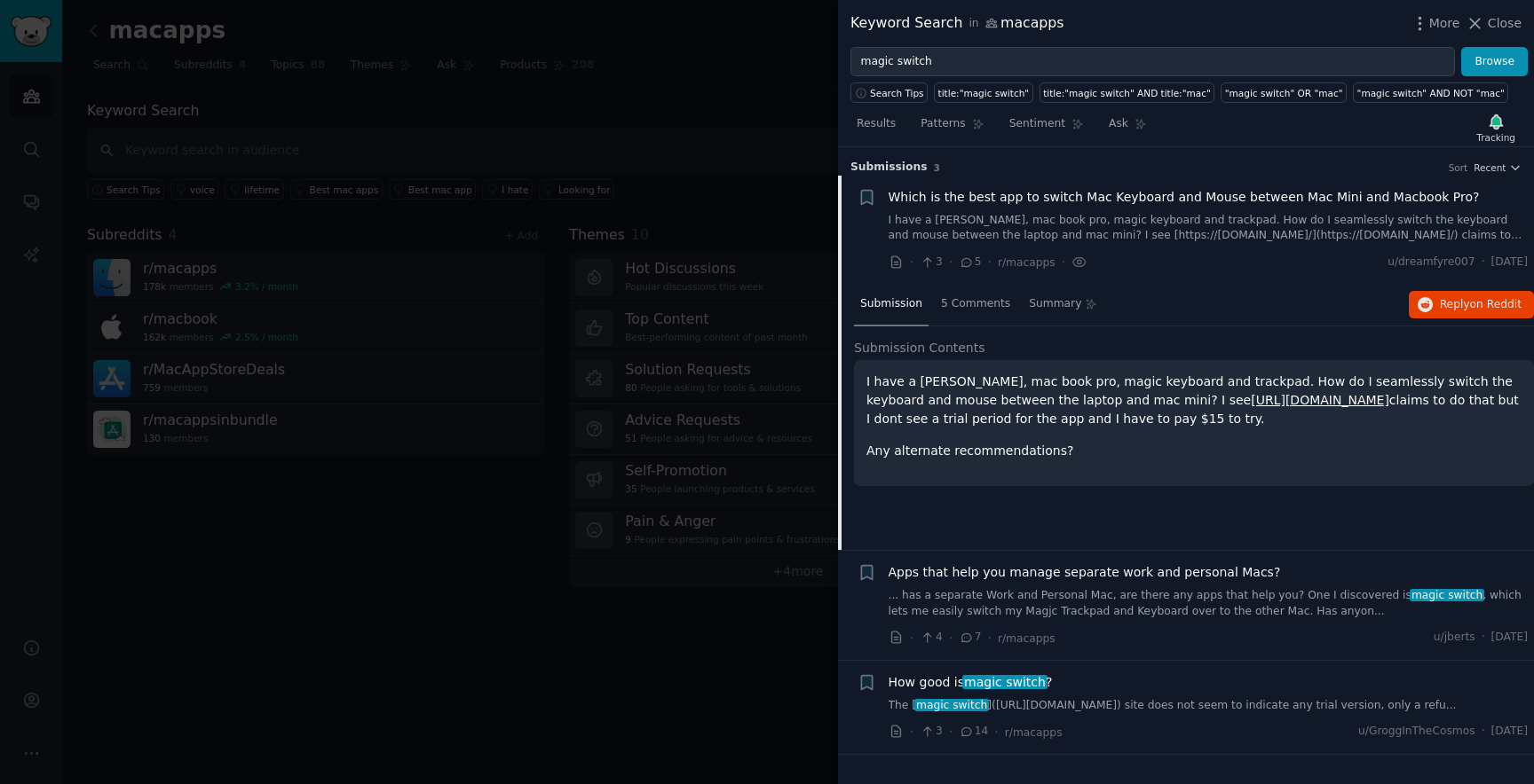
click at [1053, 597] on link "... has a separate Work and Personal Mac, are there any apps that help you? One…" at bounding box center [1208, 603] width 640 height 31
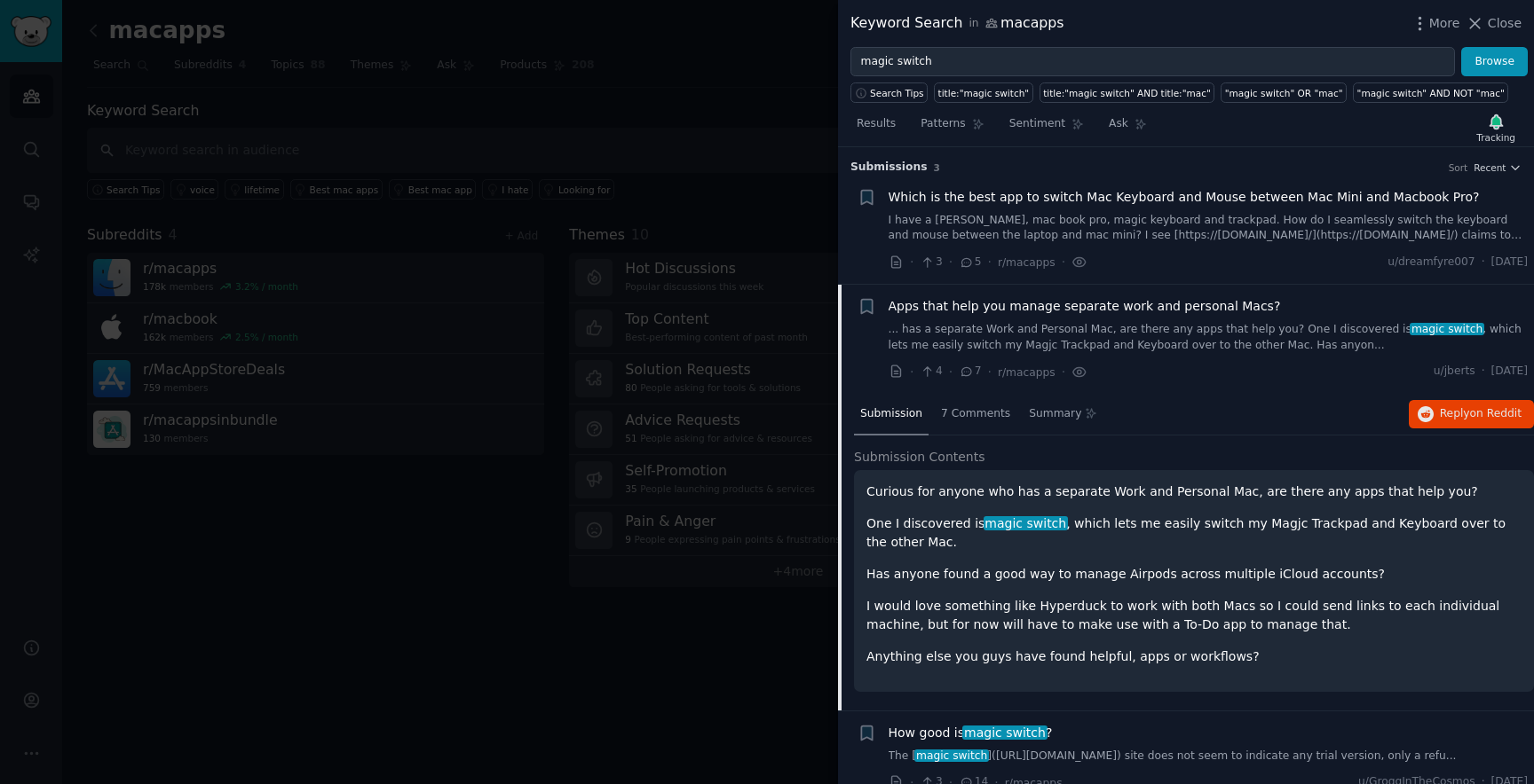
scroll to position [21, 0]
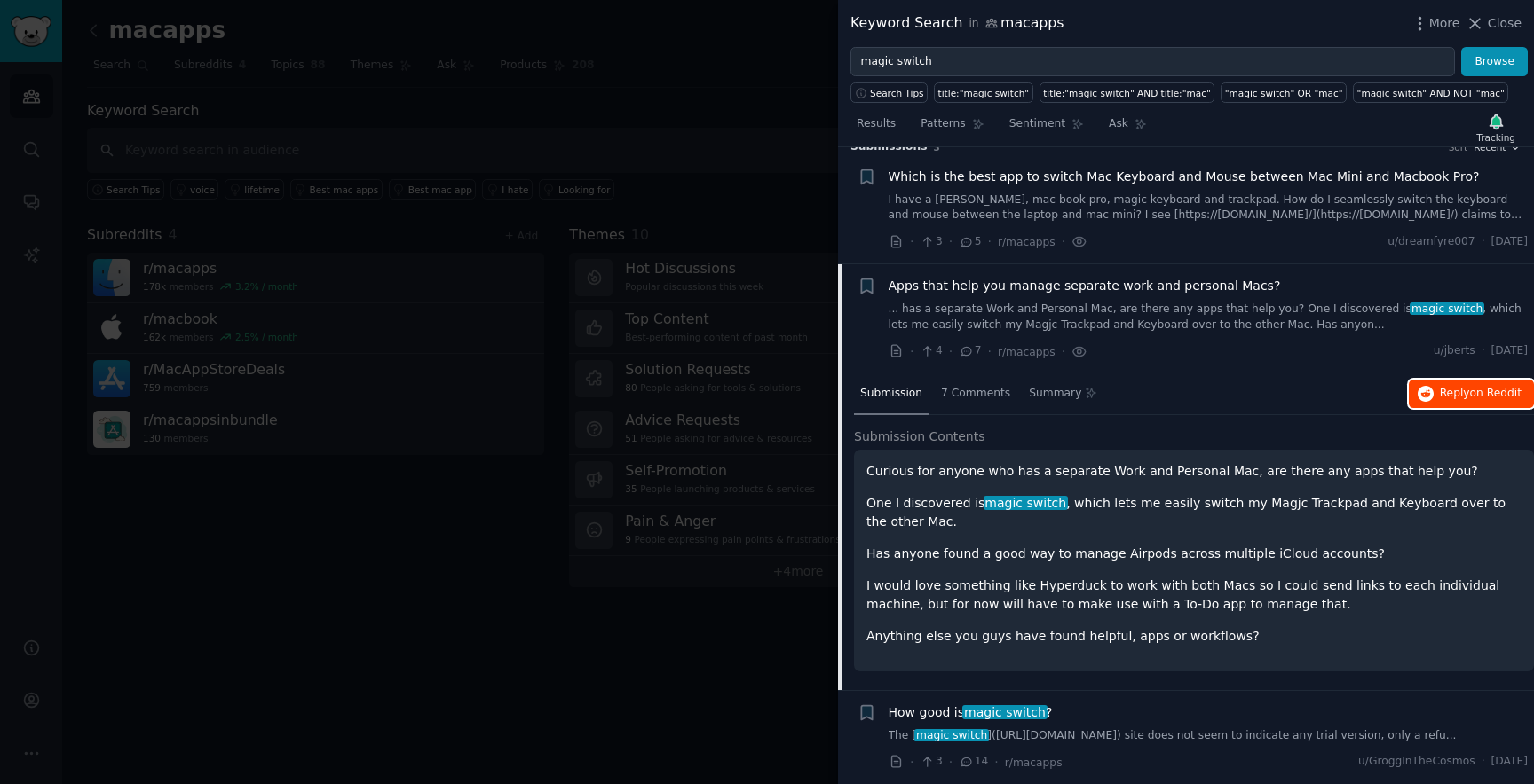
click at [1458, 395] on span "Reply on Reddit" at bounding box center [1480, 394] width 82 height 16
click at [1132, 739] on link "The [ magic switch ](https://www.magic-switch.com/) site does not seem to indic…" at bounding box center [1208, 737] width 640 height 16
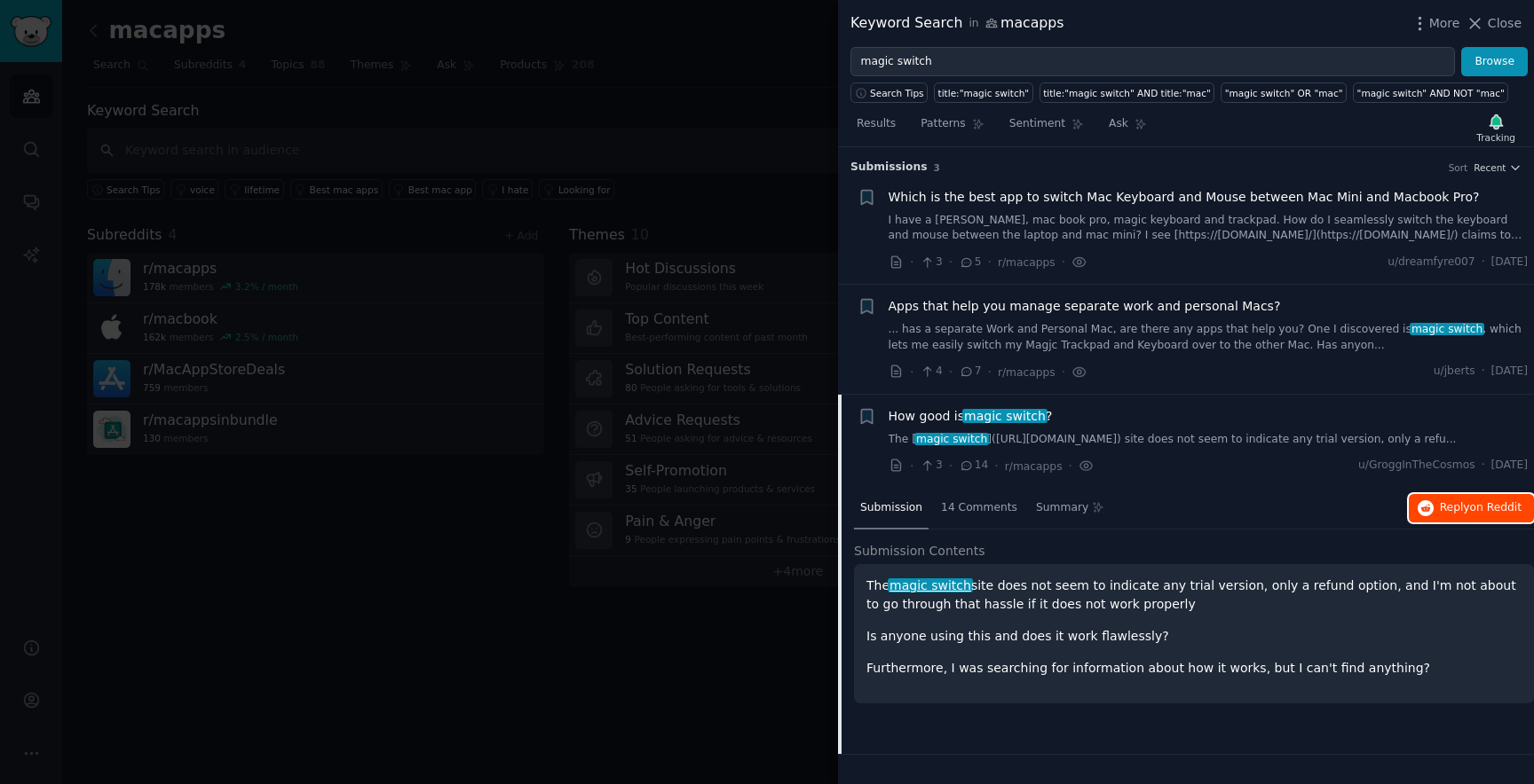
click at [1422, 503] on icon "button" at bounding box center [1425, 509] width 16 height 16
click at [1483, 24] on icon at bounding box center [1475, 23] width 19 height 19
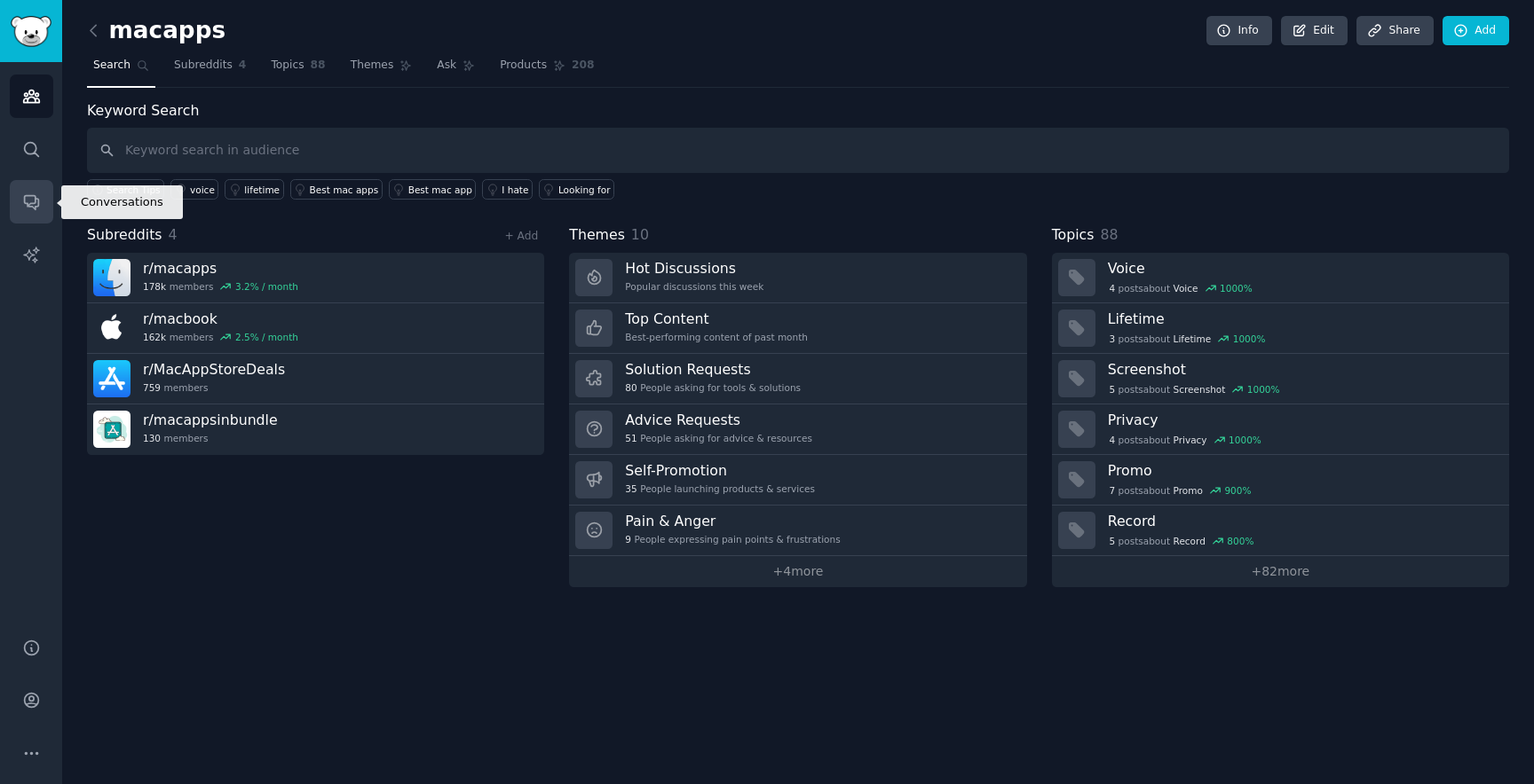
click at [35, 208] on icon "Sidebar" at bounding box center [31, 203] width 14 height 14
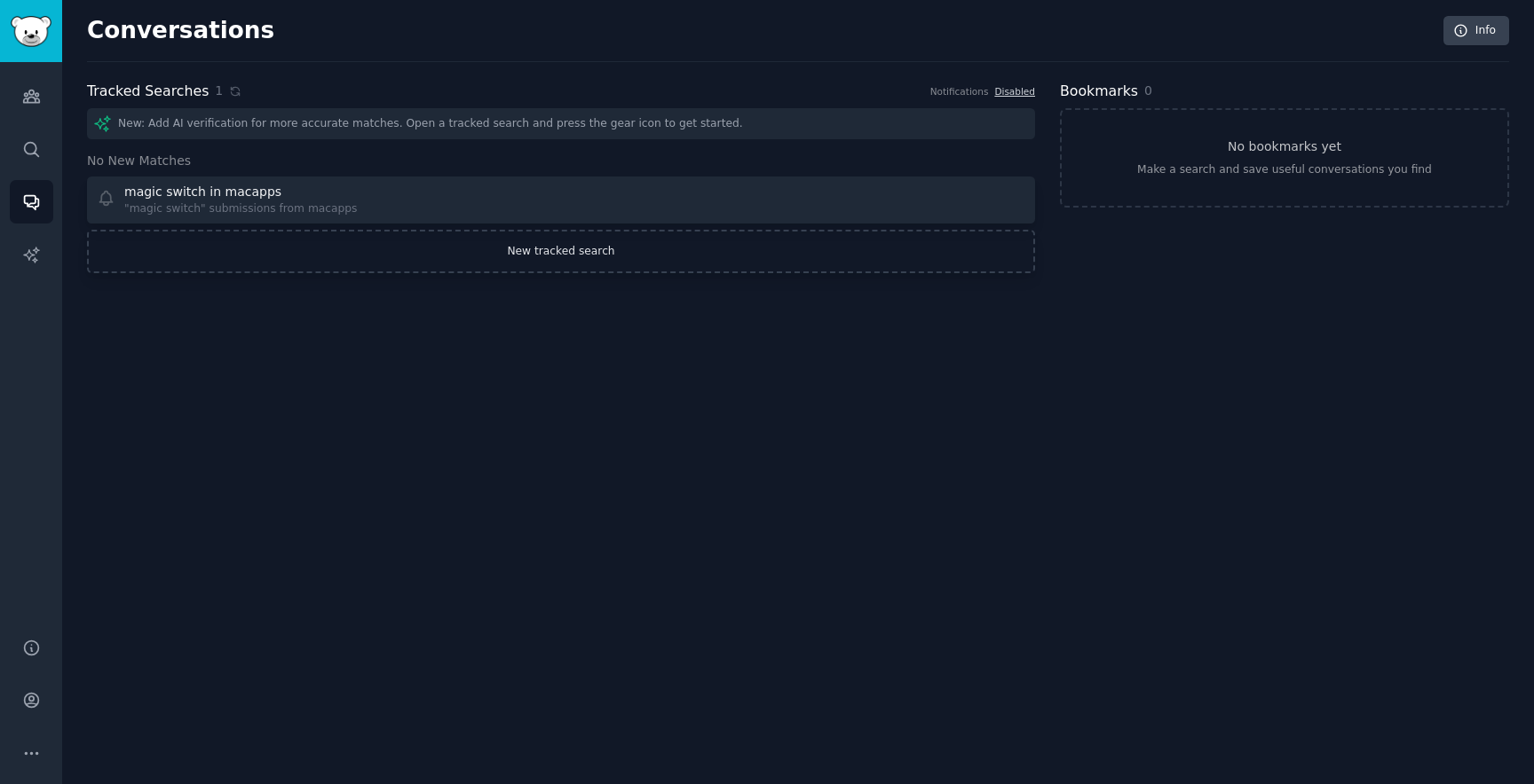
click at [413, 254] on link "New tracked search" at bounding box center [561, 252] width 948 height 44
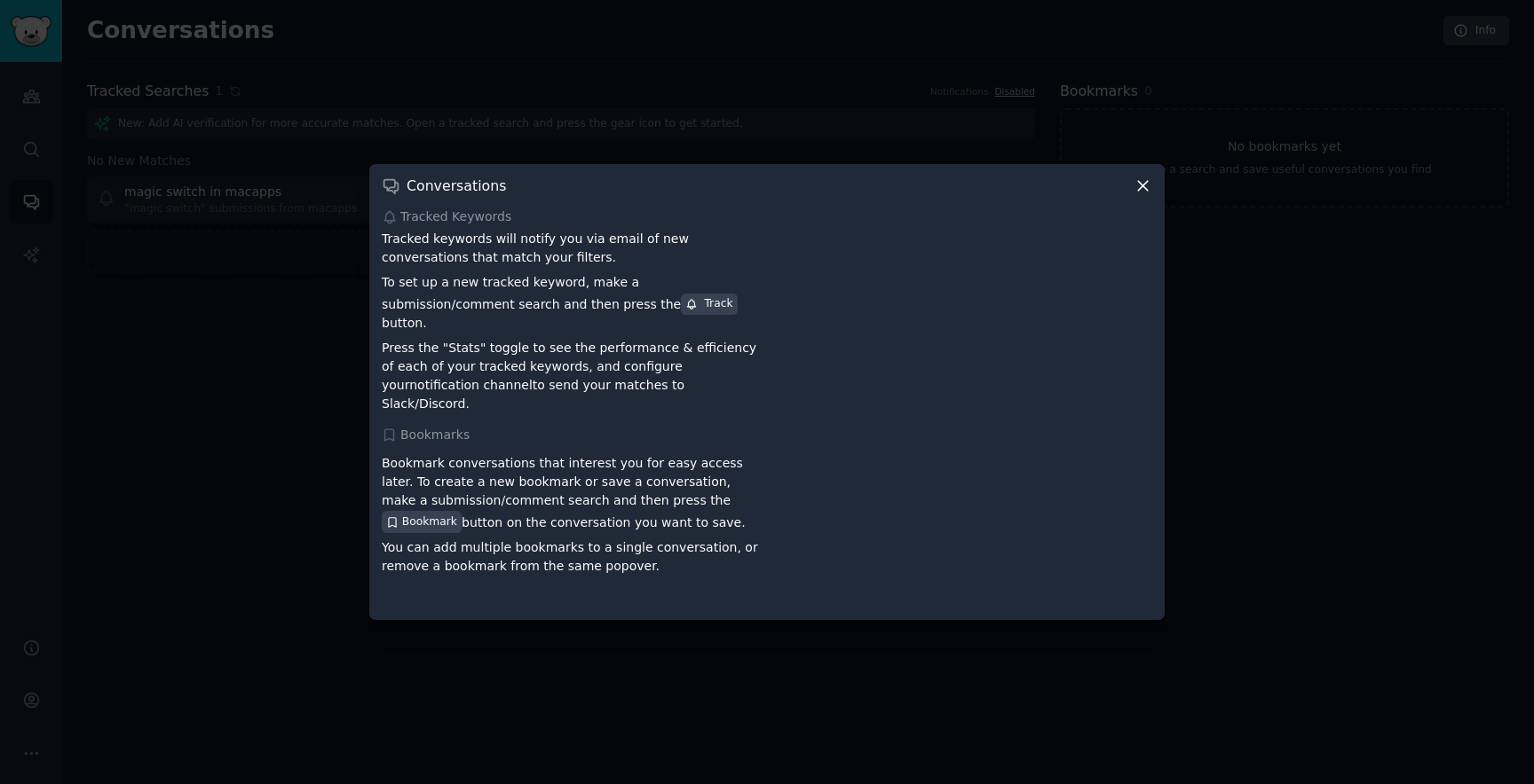
click at [1136, 196] on icon at bounding box center [1142, 186] width 19 height 19
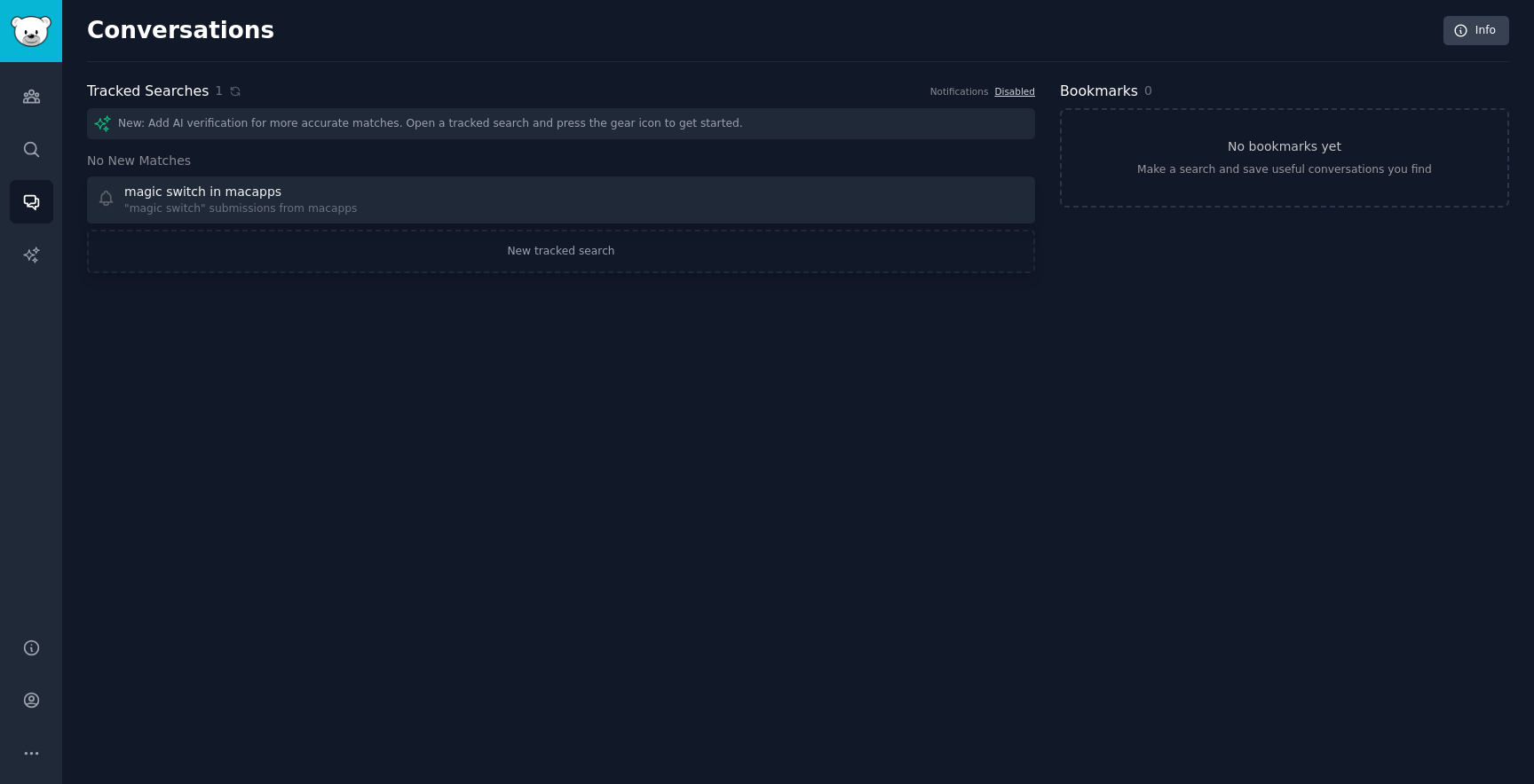
click at [871, 349] on div "Conversations Info Tracked Searches 1 Notifications Disabled New: Add AI verifi…" at bounding box center [798, 392] width 1472 height 784
click at [608, 469] on div "Conversations Info Tracked Searches 1 Notifications Disabled New: Add AI verifi…" at bounding box center [798, 392] width 1472 height 784
